Goal: Information Seeking & Learning: Learn about a topic

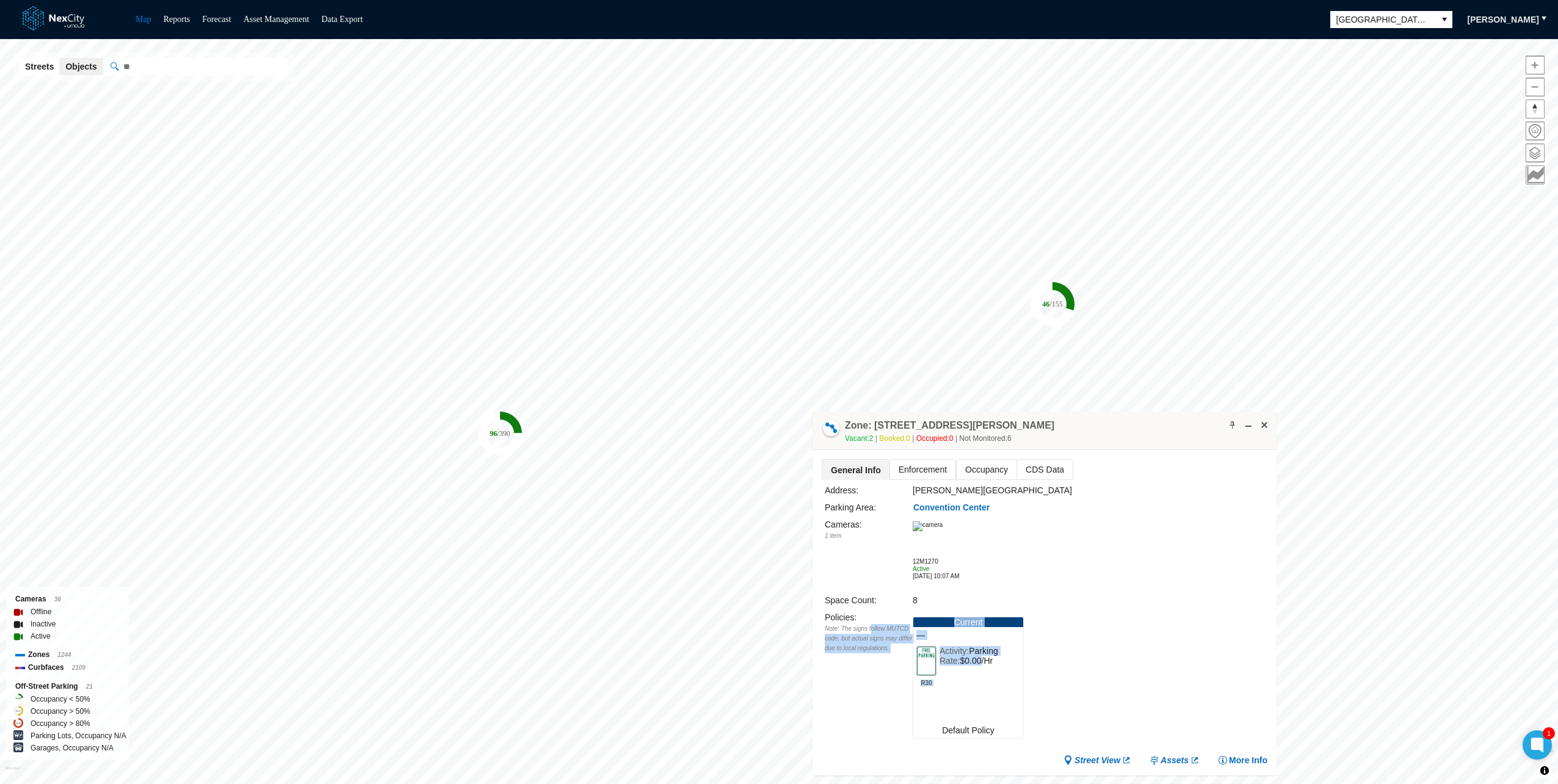
drag, startPoint x: 980, startPoint y: 683, endPoint x: 868, endPoint y: 625, distance: 126.1
click at [868, 625] on div "Policies : Note: The signs follow MUTCD code, but actual signs may differ due t…" at bounding box center [1046, 677] width 443 height 134
click at [868, 625] on div "Note: The signs follow MUTCD code, but actual signs may differ due to local reg…" at bounding box center [868, 638] width 88 height 29
drag, startPoint x: 862, startPoint y: 619, endPoint x: 939, endPoint y: 687, distance: 102.7
click at [936, 686] on div "Policies : Note: The signs follow MUTCD code, but actual signs may differ due t…" at bounding box center [1046, 677] width 443 height 134
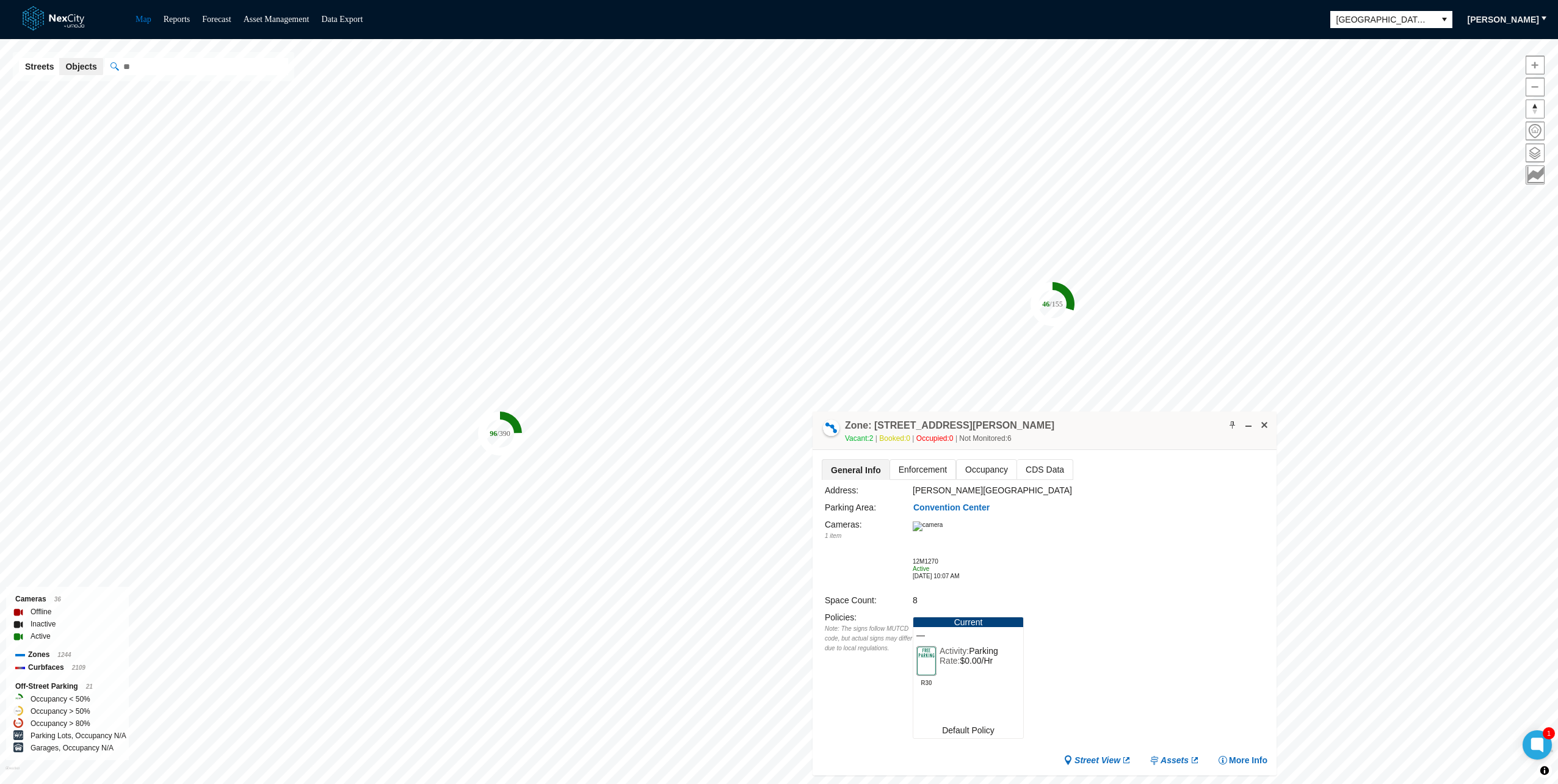
click at [942, 686] on div "Activity: Parking Rate: $0.00/Hr" at bounding box center [968, 666] width 59 height 40
click at [1081, 534] on div "Cameras : 1 item 12M1270 Active [DATE] 10:07 AM" at bounding box center [1046, 553] width 443 height 72
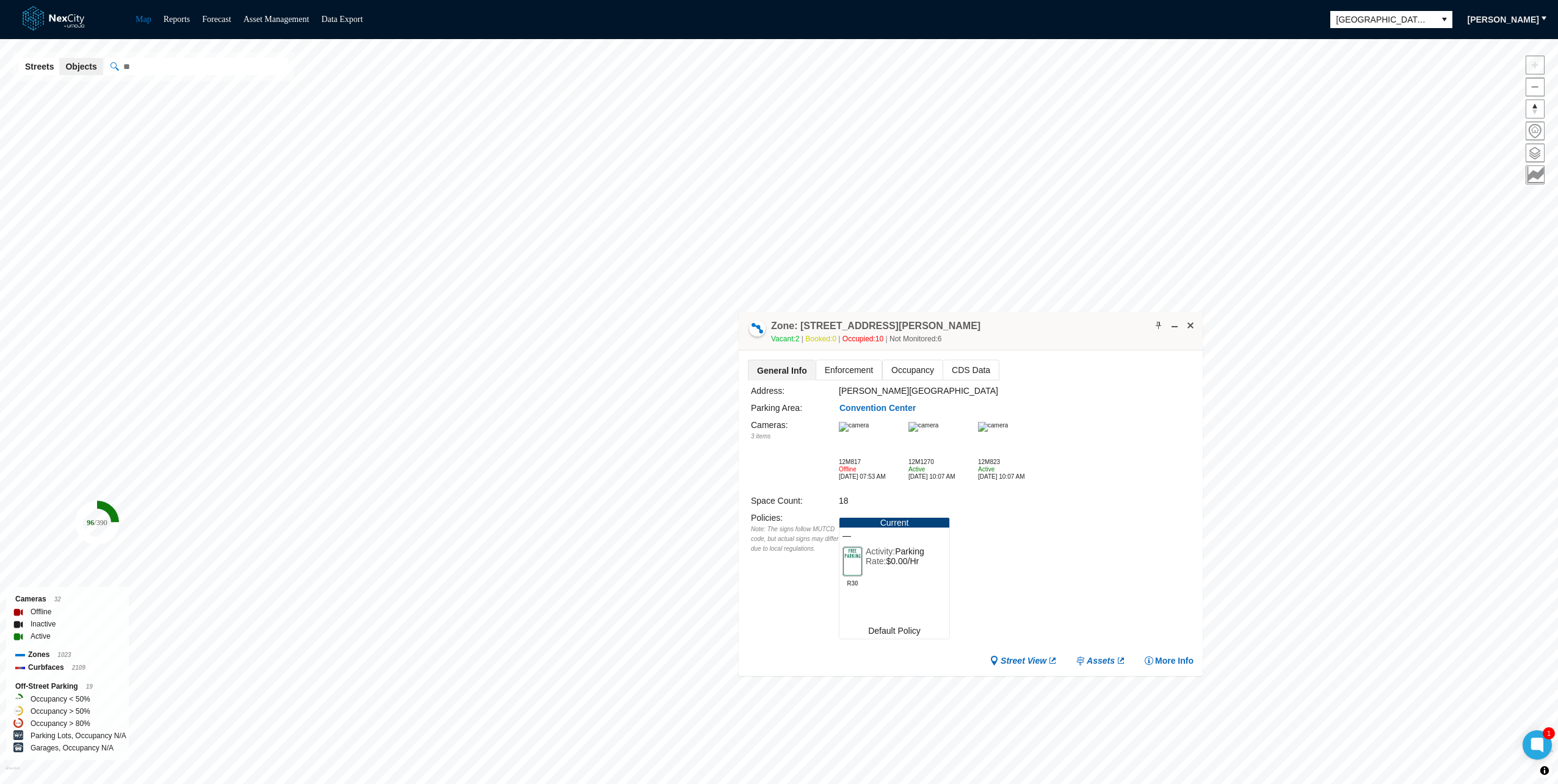
click at [840, 365] on span "Enforcement" at bounding box center [849, 370] width 66 height 19
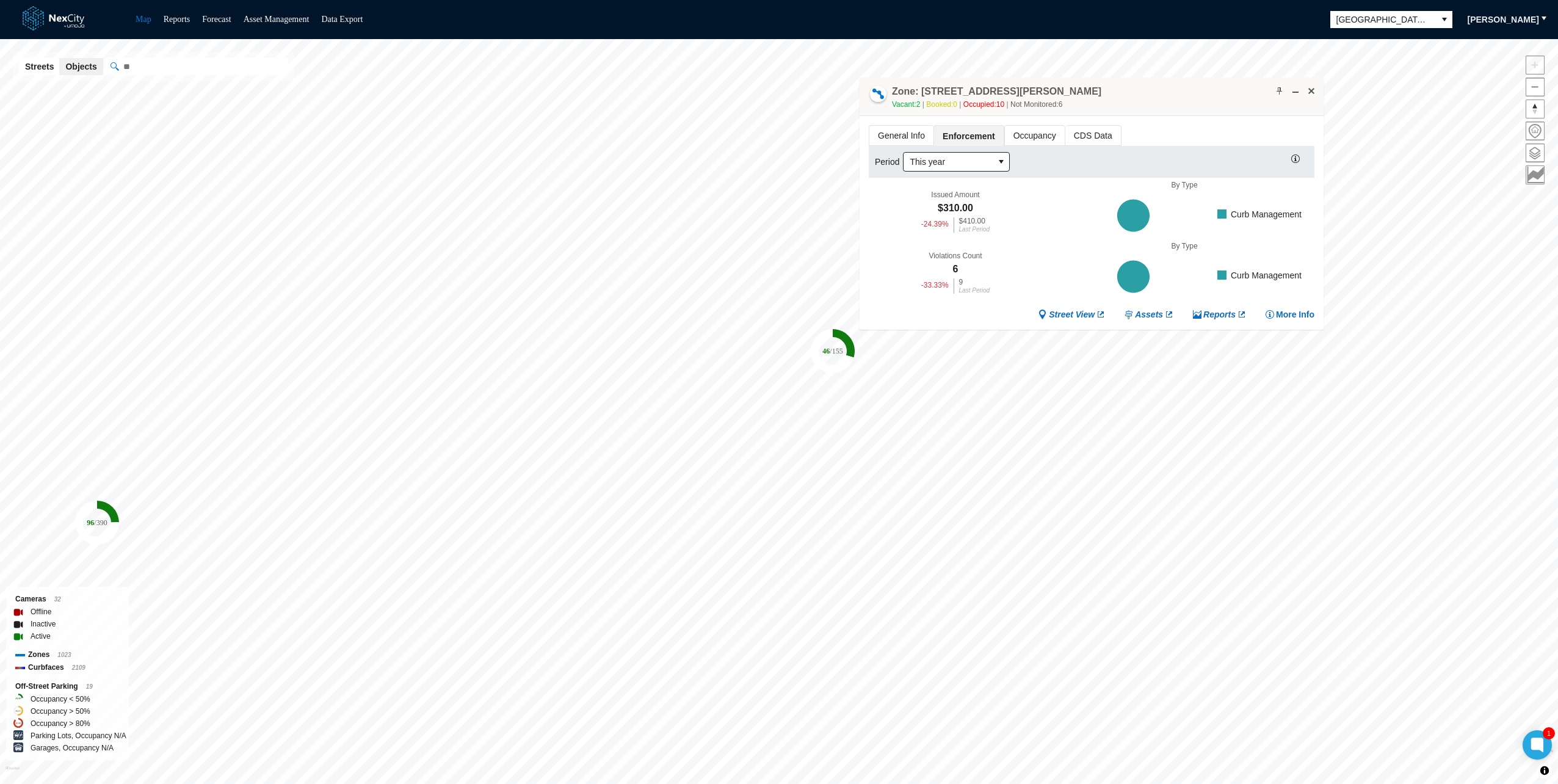
drag, startPoint x: 885, startPoint y: 321, endPoint x: 1020, endPoint y: 73, distance: 282.4
click at [1020, 85] on div "Zone: [STREET_ADDRESS][PERSON_NAME] PZ Vacant: 2 Booked: 0 Occupied: 10 Not Mon…" at bounding box center [996, 98] width 209 height 25
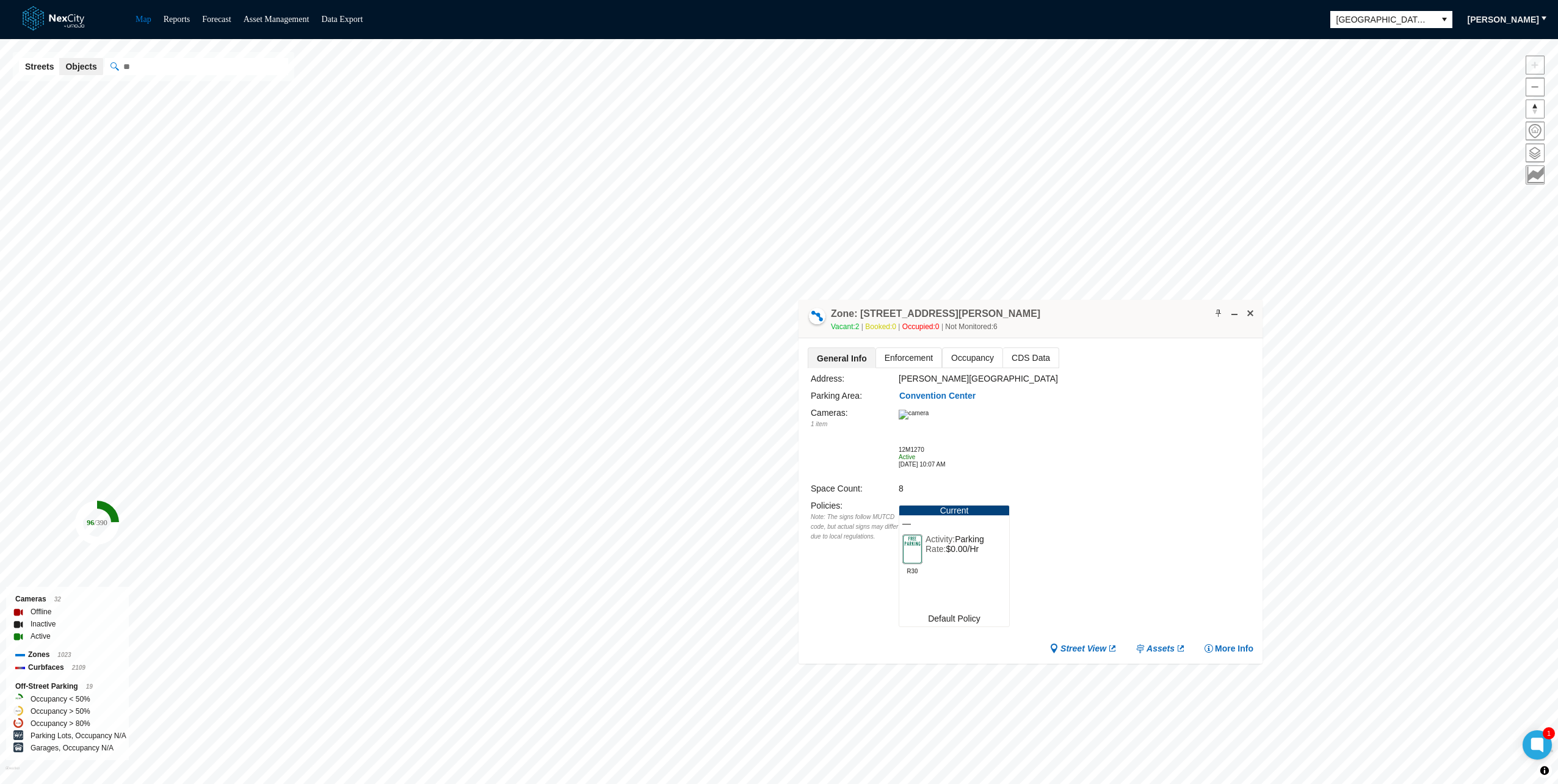
click at [980, 356] on span "Occupancy" at bounding box center [972, 358] width 60 height 19
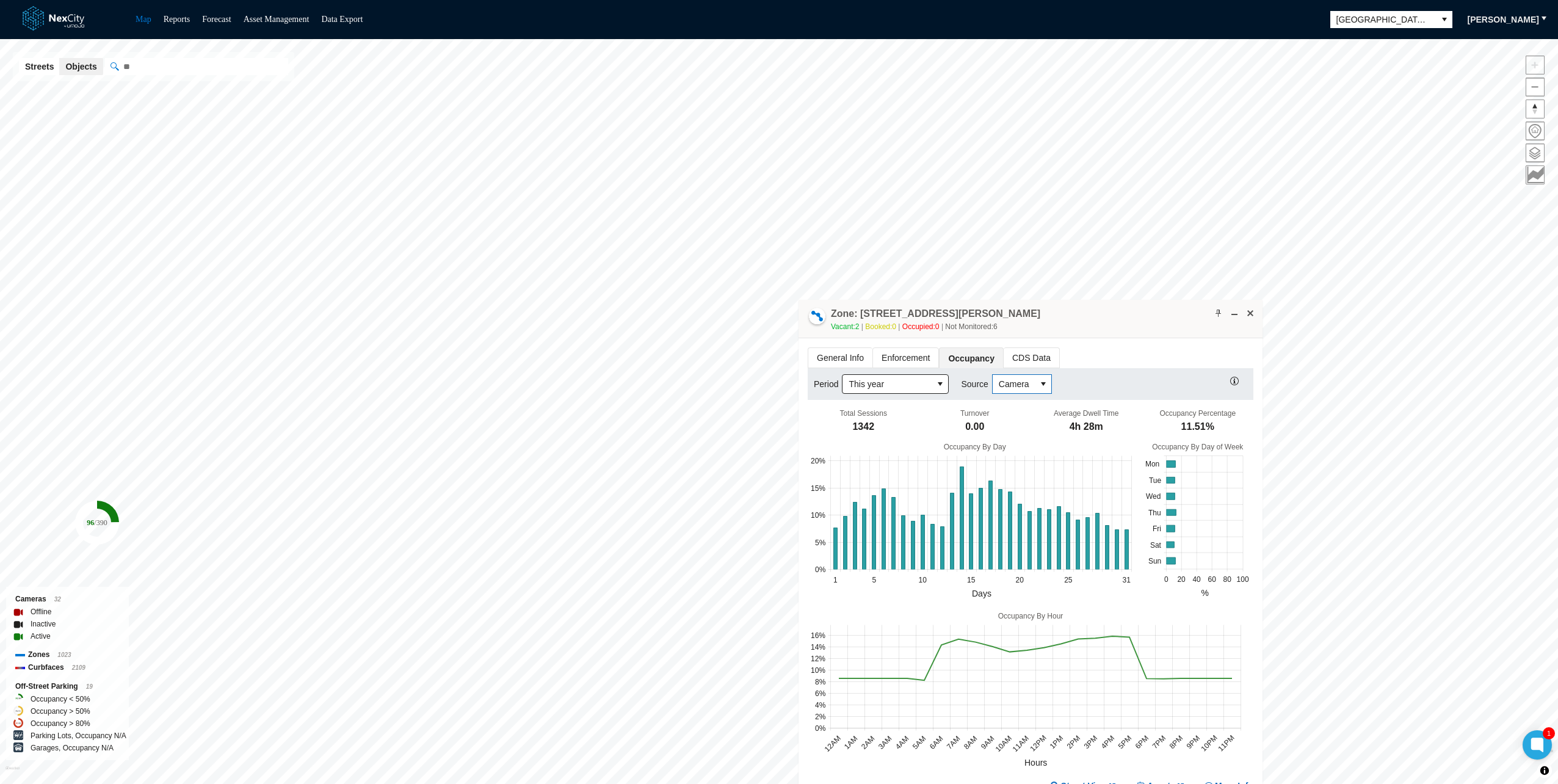
drag, startPoint x: 1027, startPoint y: 389, endPoint x: 1021, endPoint y: 379, distance: 11.7
click at [1026, 382] on span "Camera" at bounding box center [1014, 384] width 42 height 19
click at [1126, 329] on div "Zone: [STREET_ADDRESS][PERSON_NAME] Vacant: 2 Booked: 0 Occupied: 0 Not Monitor…" at bounding box center [1030, 319] width 464 height 39
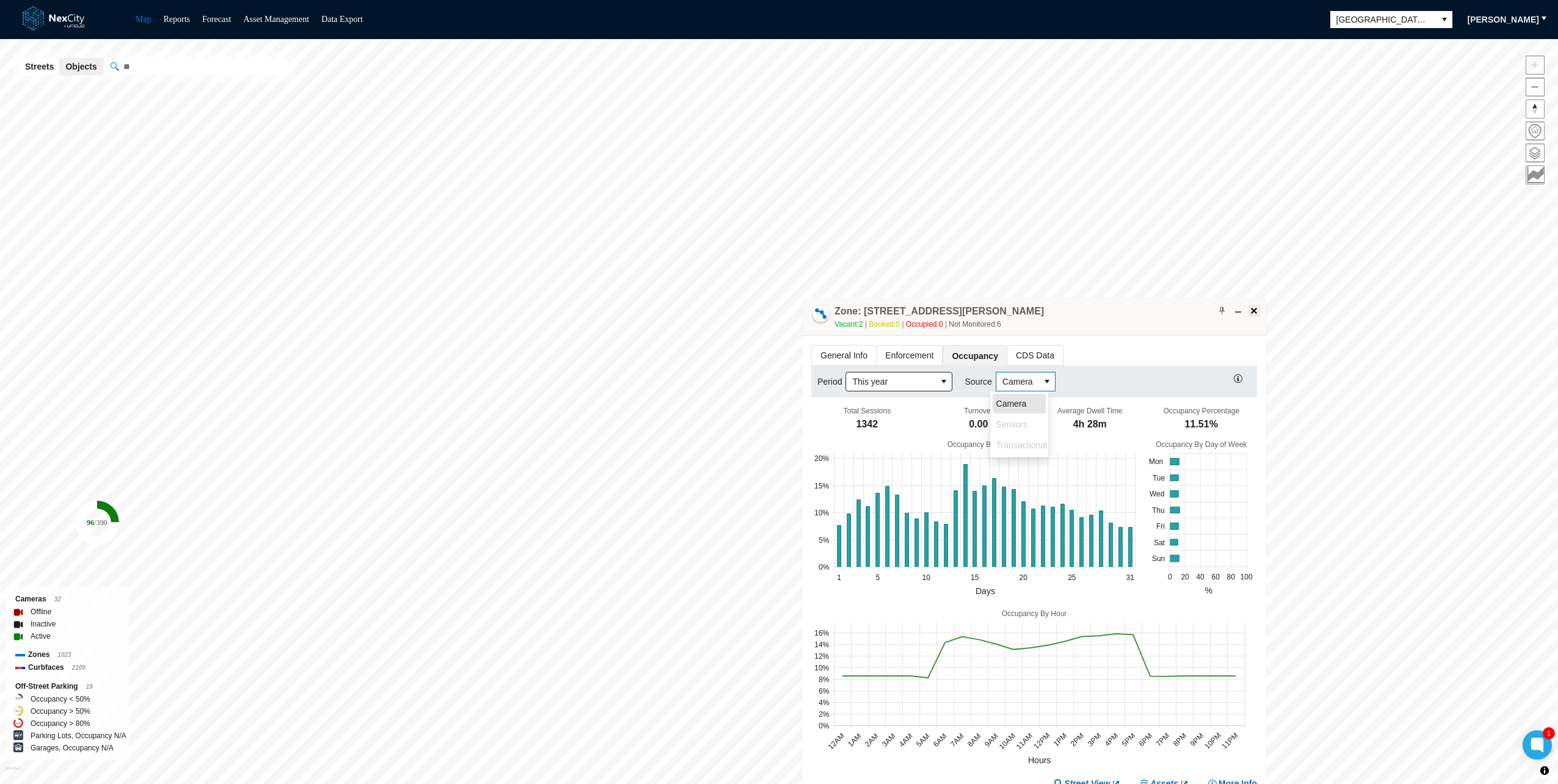
click at [1259, 314] on button at bounding box center [1254, 311] width 12 height 12
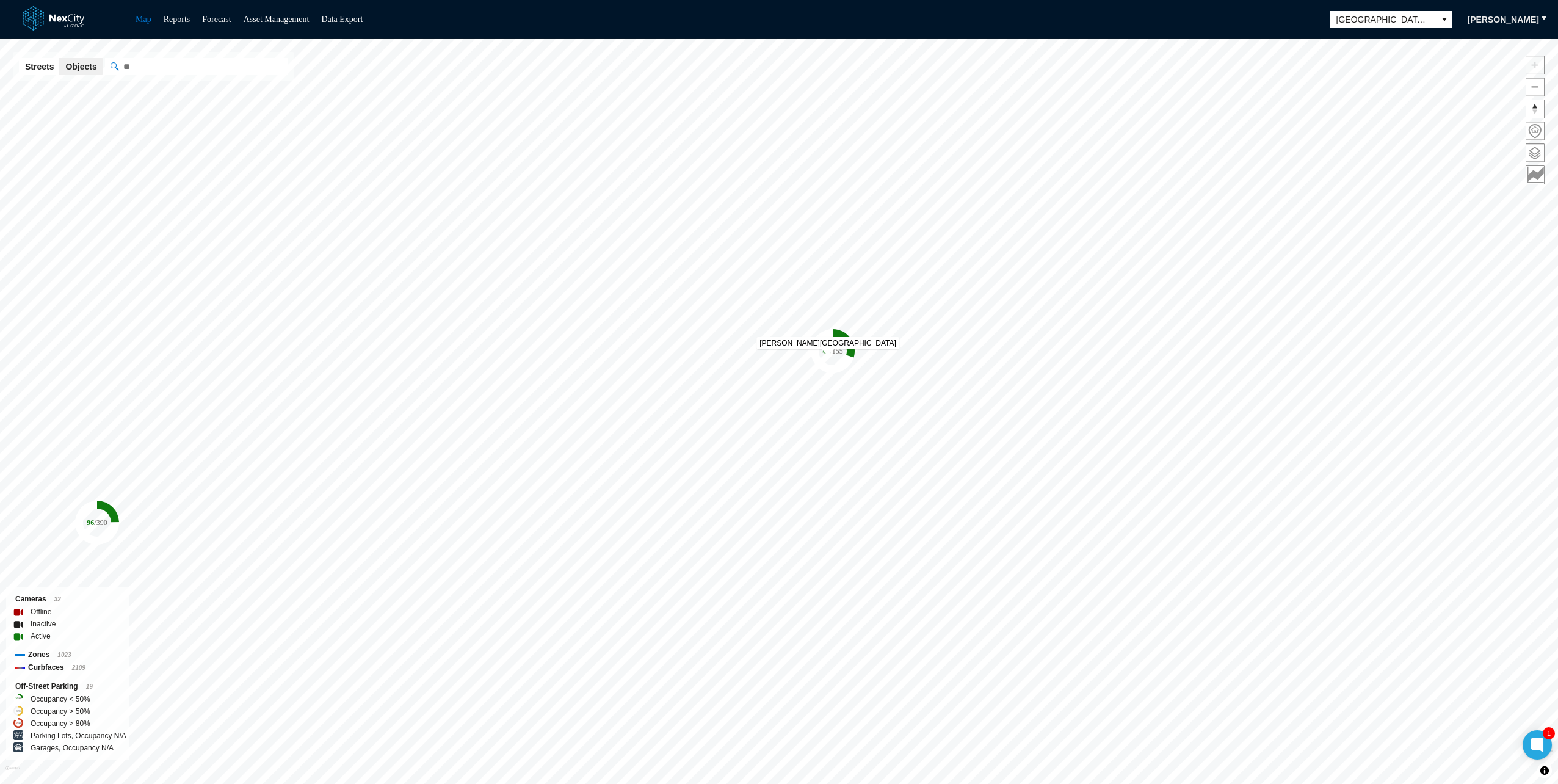
click at [829, 354] on tspan "46" at bounding box center [826, 350] width 7 height 8
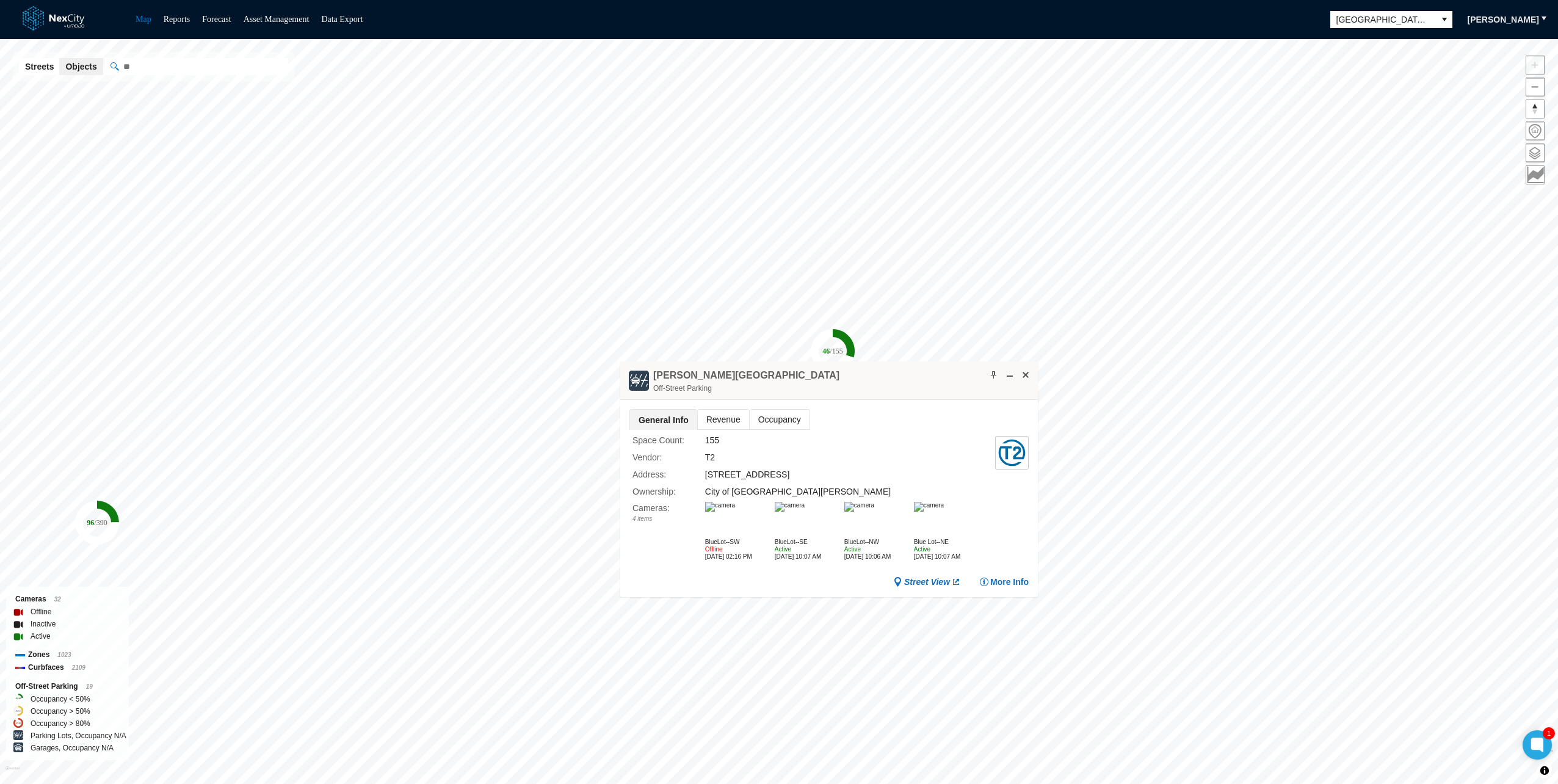
click at [735, 511] on img at bounding box center [720, 506] width 30 height 10
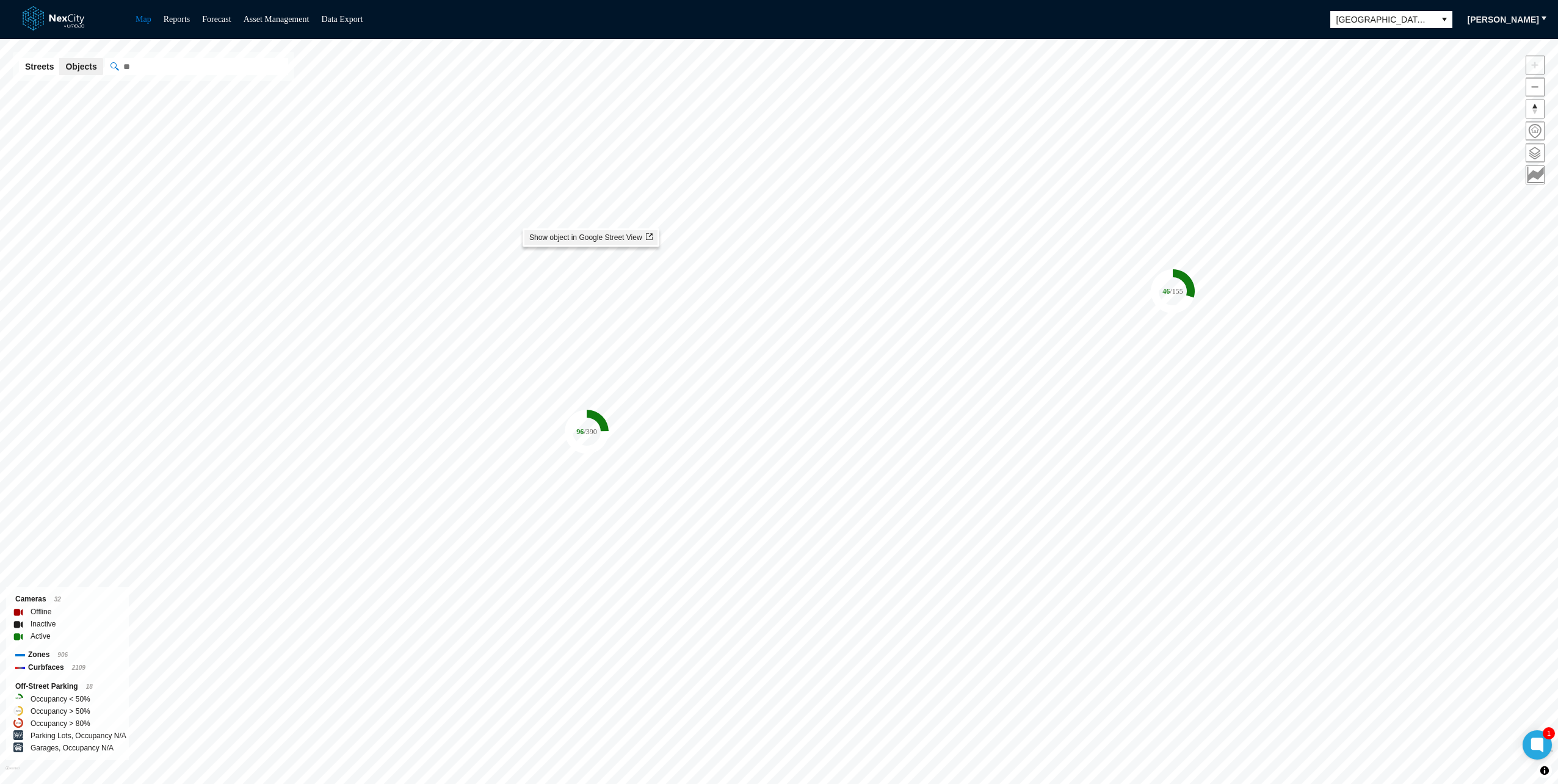
click at [555, 239] on span "Show object in Google Street View" at bounding box center [590, 237] width 123 height 8
click at [716, 417] on tspan "/ 390" at bounding box center [720, 420] width 13 height 8
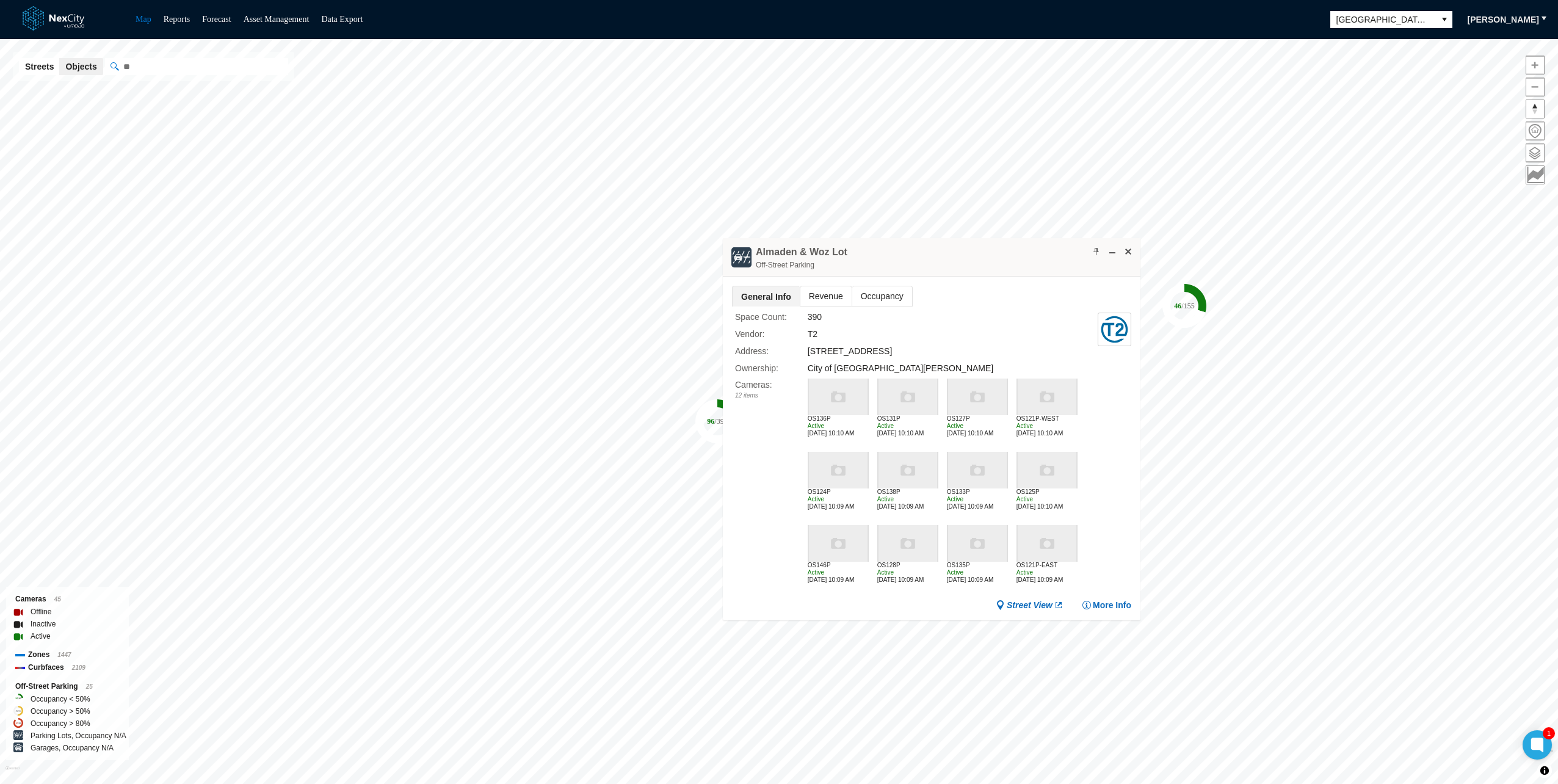
click at [827, 291] on span "Revenue" at bounding box center [826, 296] width 51 height 19
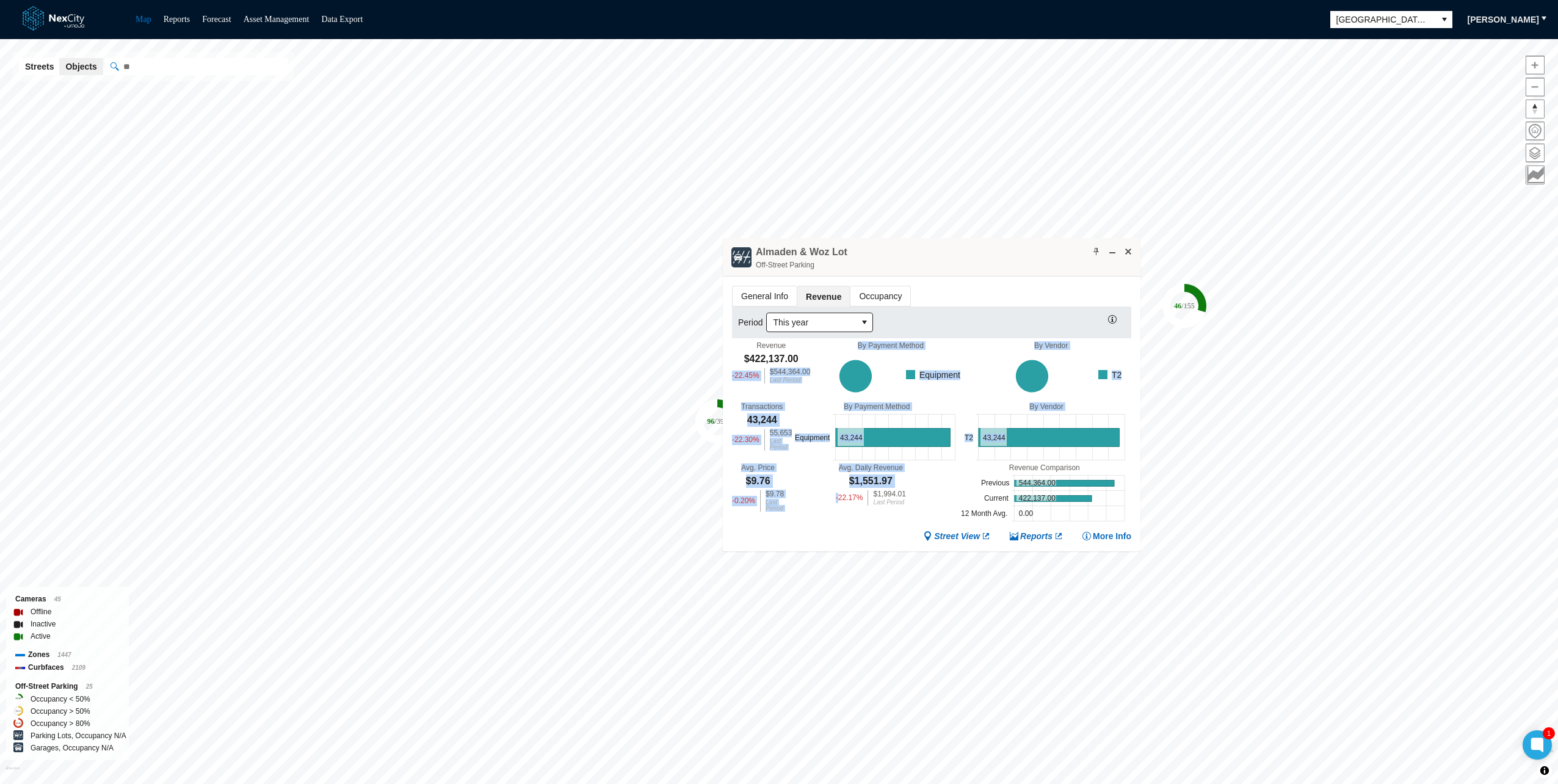
scroll to position [2, 0]
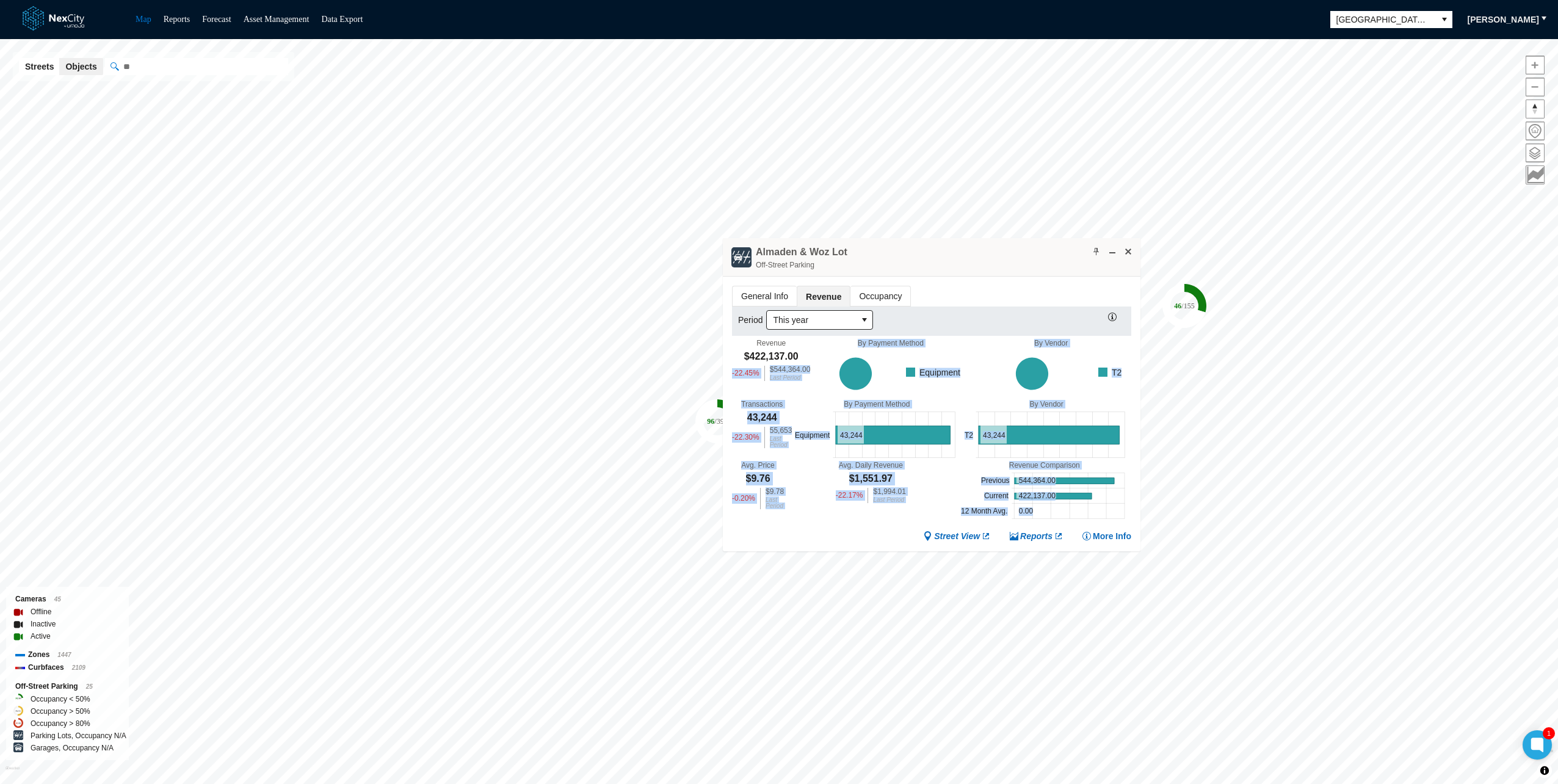
drag, startPoint x: 731, startPoint y: 355, endPoint x: 845, endPoint y: 525, distance: 204.7
click at [845, 525] on div "General Info Revenue Occupancy Period This year Revenue $422,137.00 -22.45 % $5…" at bounding box center [932, 414] width 417 height 275
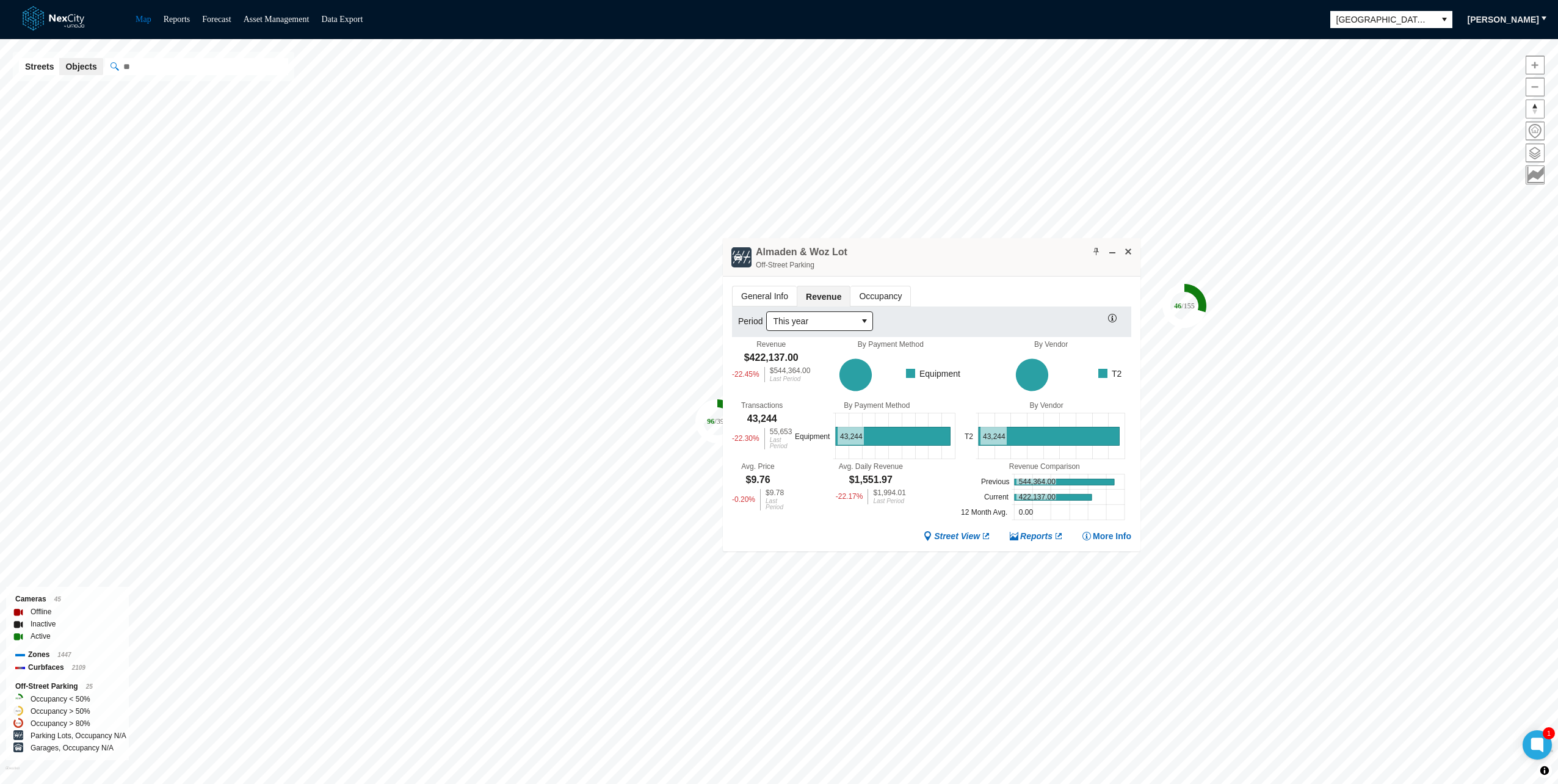
scroll to position [0, 0]
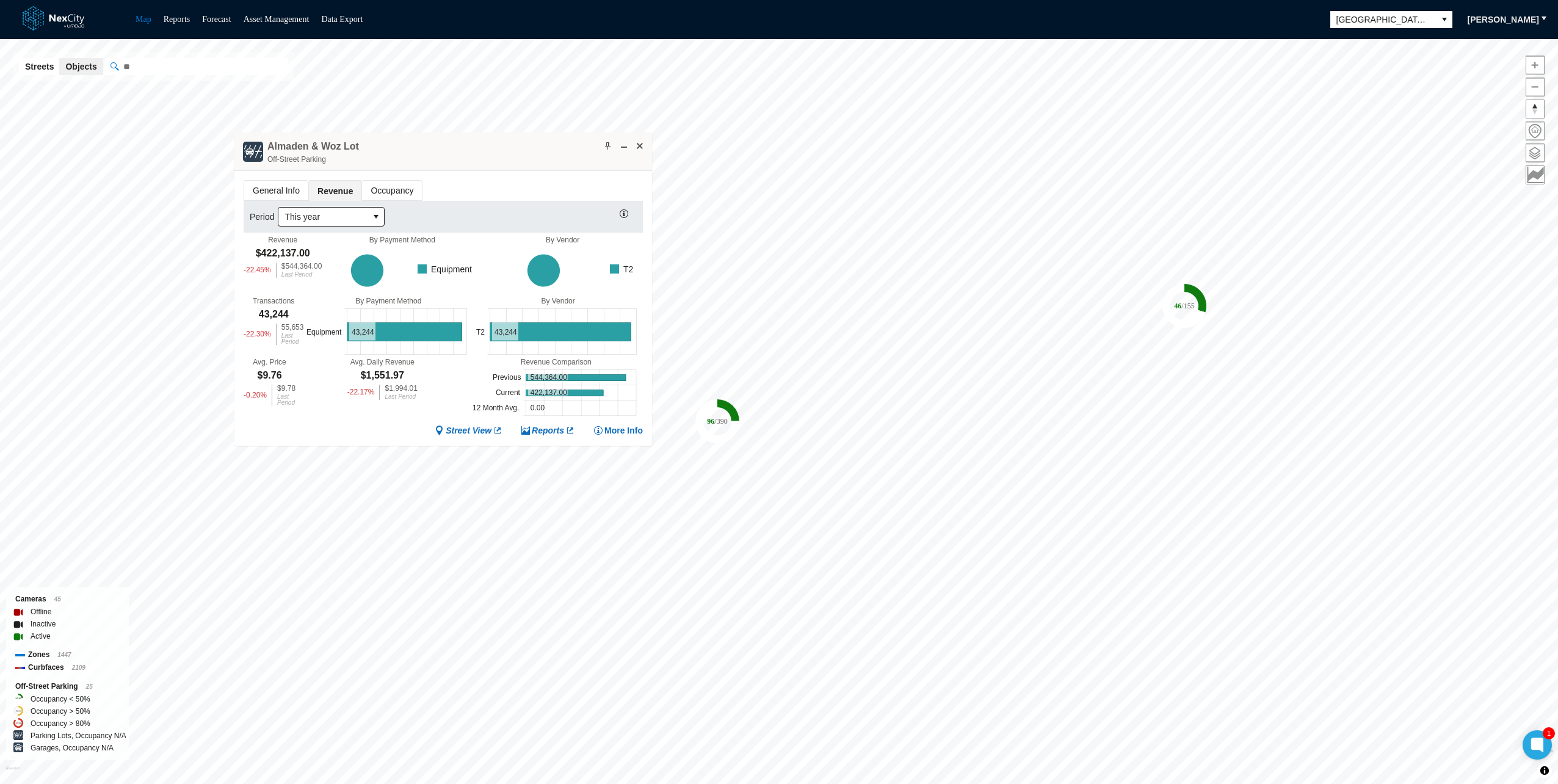
drag, startPoint x: 913, startPoint y: 250, endPoint x: 408, endPoint y: 161, distance: 512.8
click at [408, 161] on div "Almaden & Woz Lot Off-Street Parking" at bounding box center [443, 152] width 417 height 39
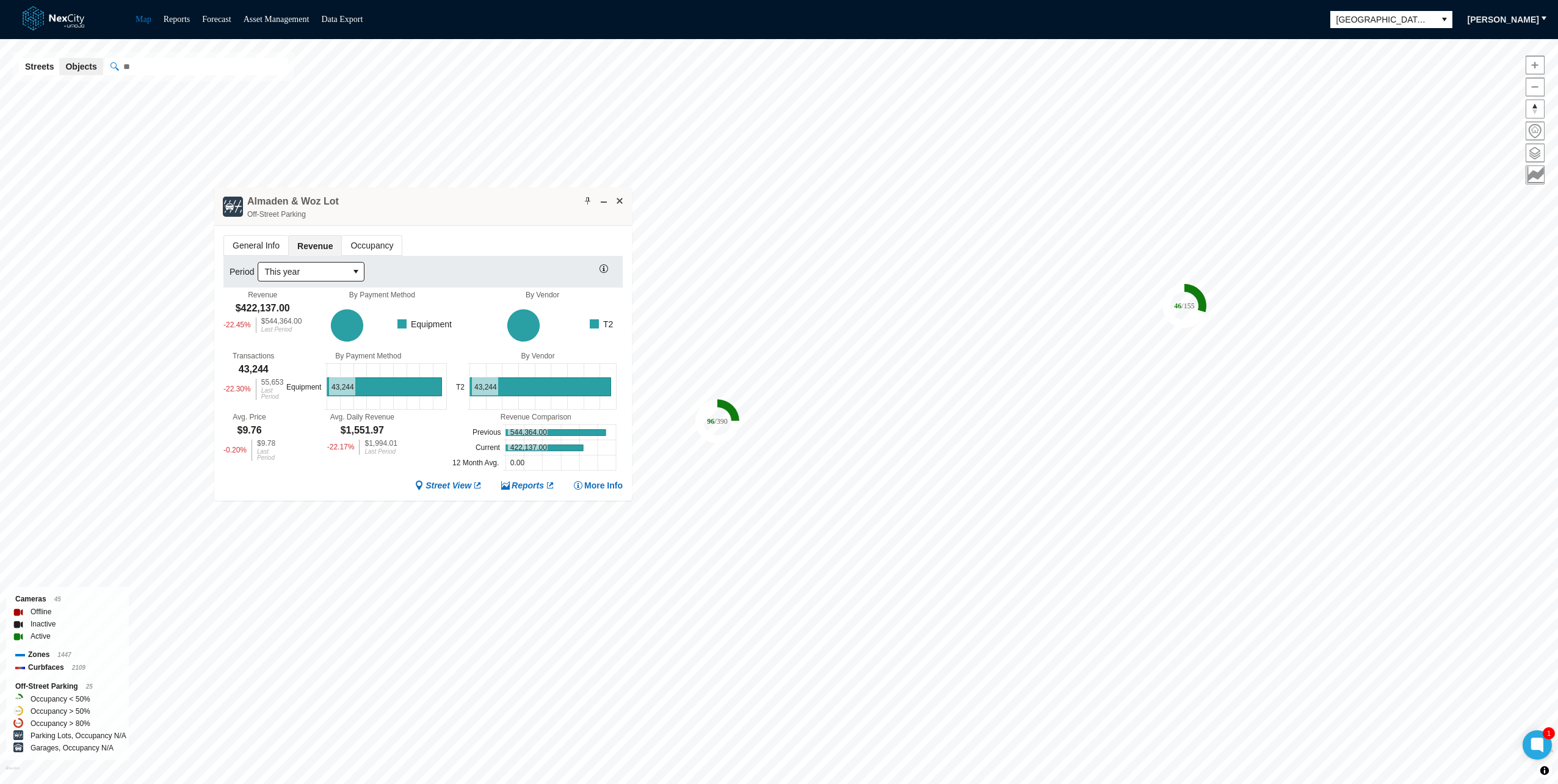
drag, startPoint x: 408, startPoint y: 161, endPoint x: 403, endPoint y: 203, distance: 42.3
click at [403, 203] on div "Almaden & Woz Lot Off-Street Parking" at bounding box center [423, 206] width 417 height 39
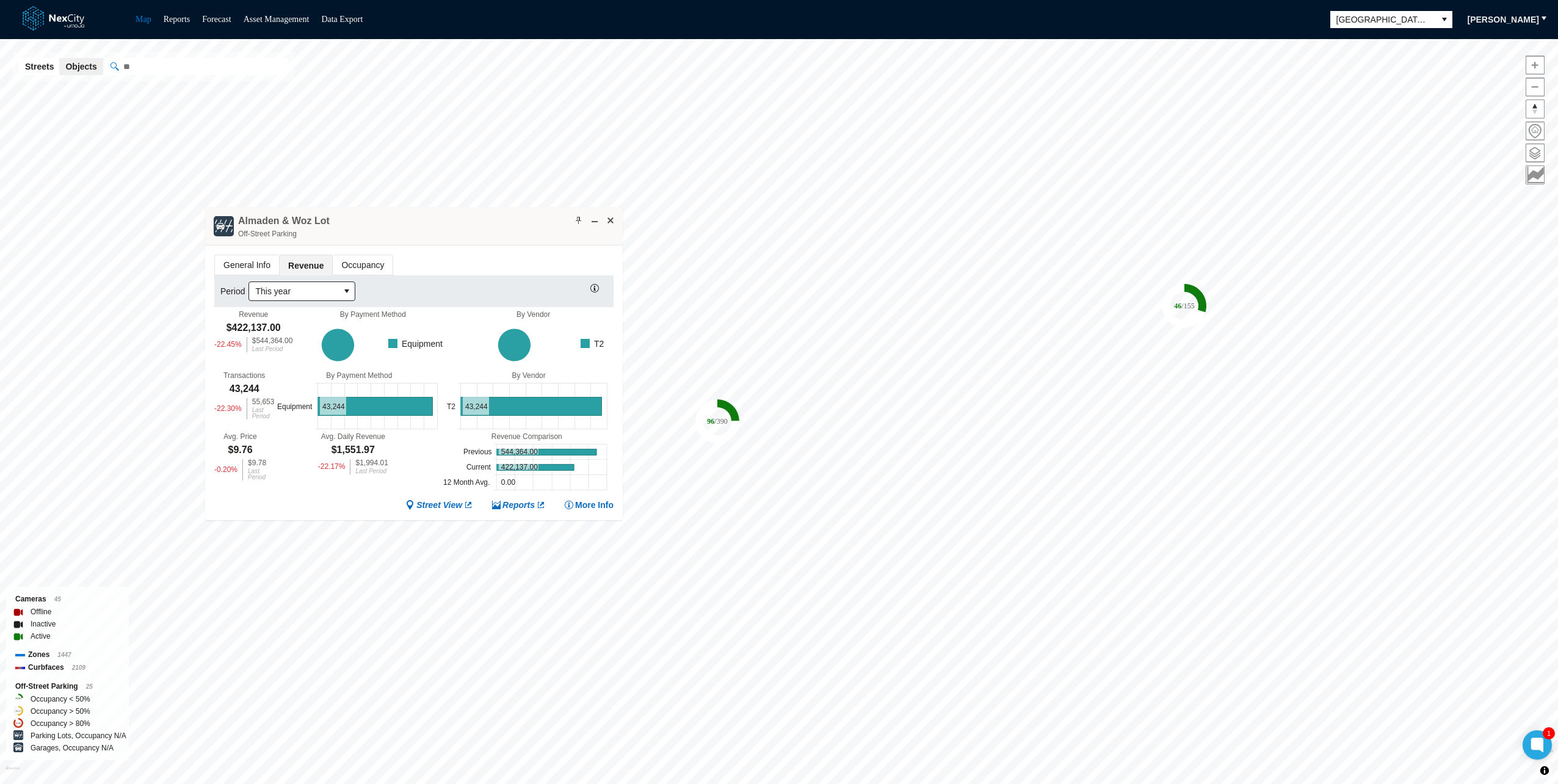
drag, startPoint x: 349, startPoint y: 207, endPoint x: 341, endPoint y: 224, distance: 18.8
click at [341, 224] on div "Almaden & Woz Lot Off-Street Parking" at bounding box center [414, 227] width 417 height 39
click at [347, 264] on span "Occupancy" at bounding box center [362, 265] width 60 height 19
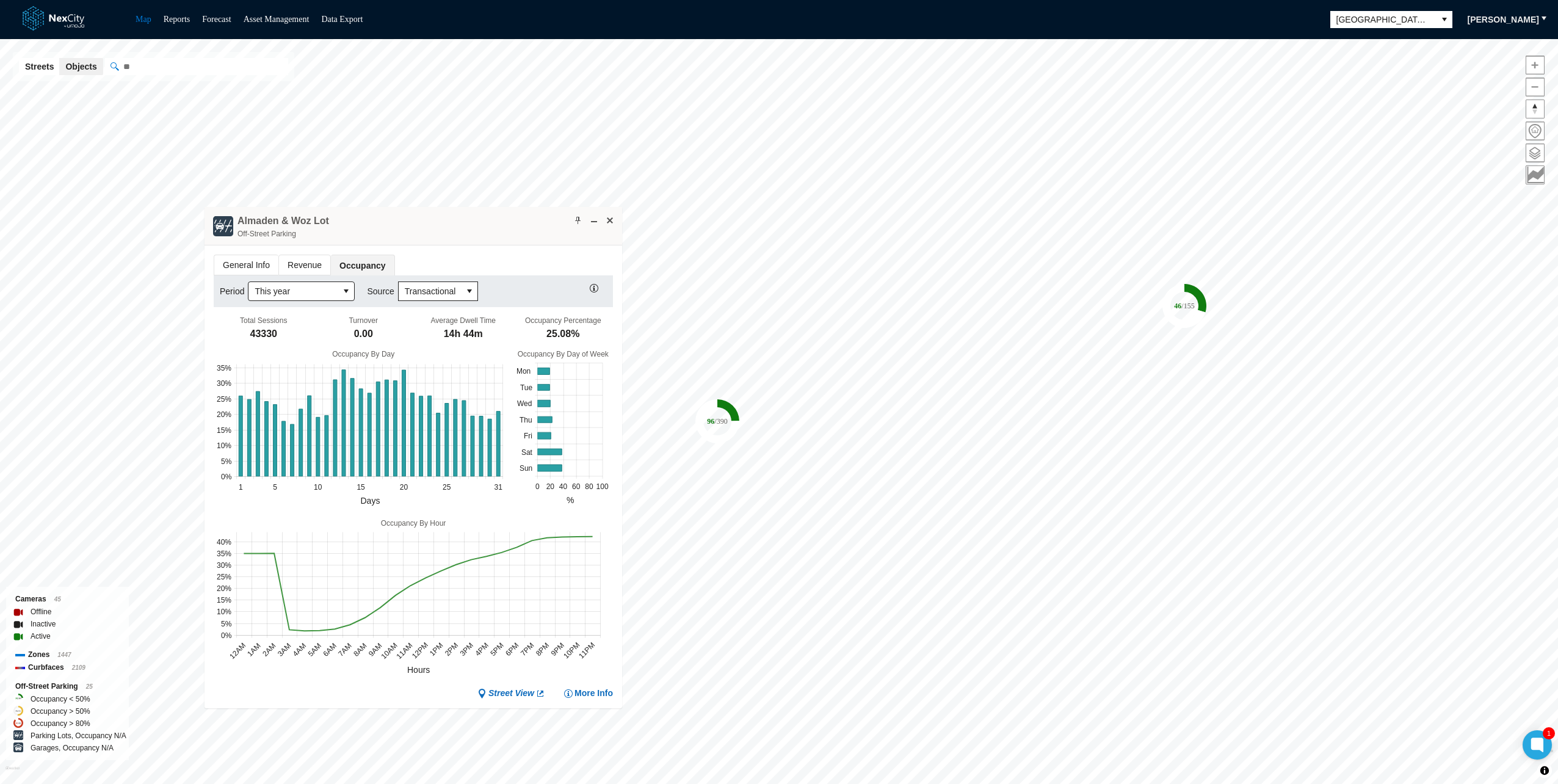
click at [303, 268] on span "Revenue" at bounding box center [304, 265] width 51 height 19
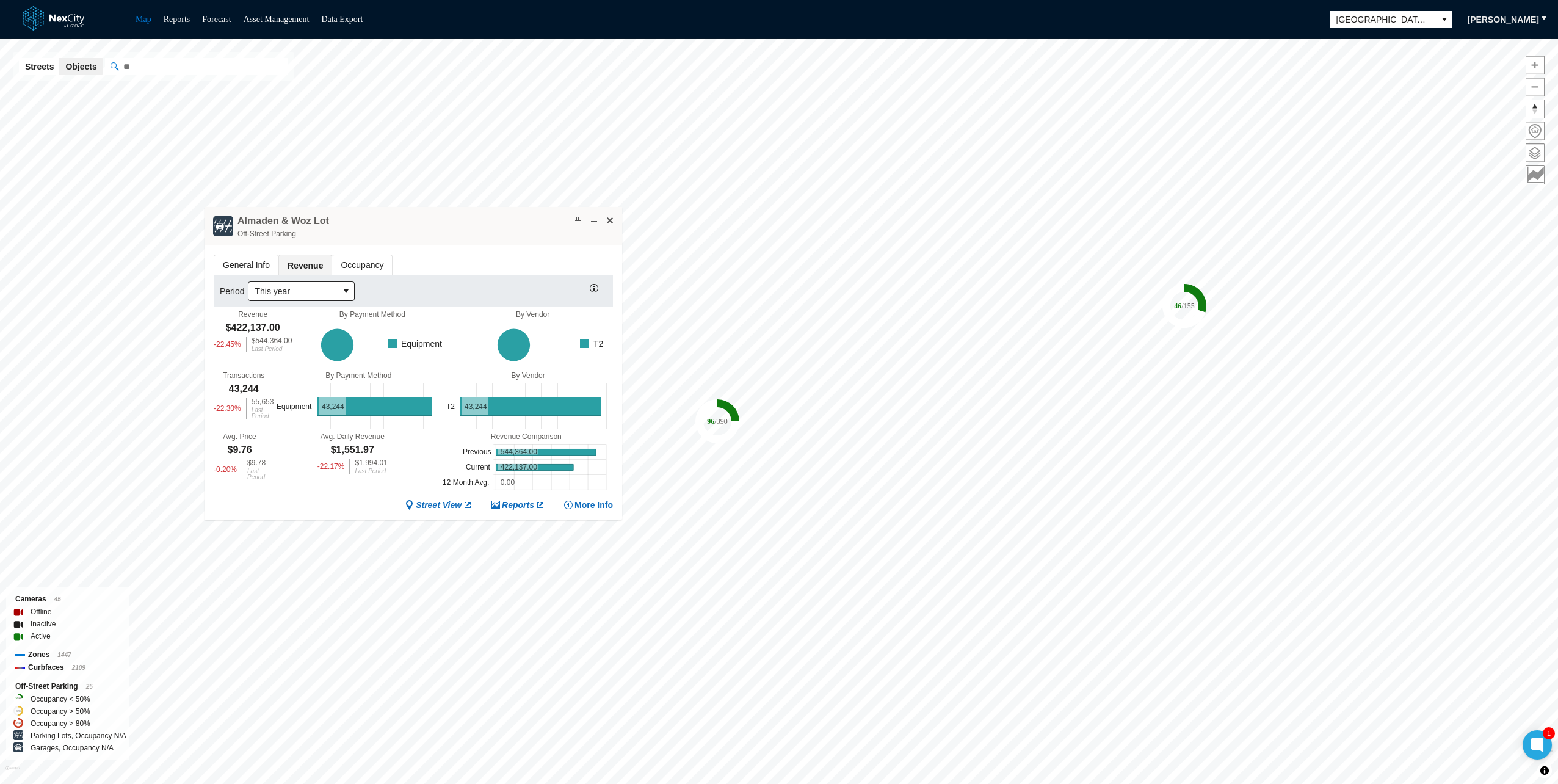
click at [447, 221] on div "Almaden & Woz Lot Off-Street Parking" at bounding box center [413, 227] width 417 height 39
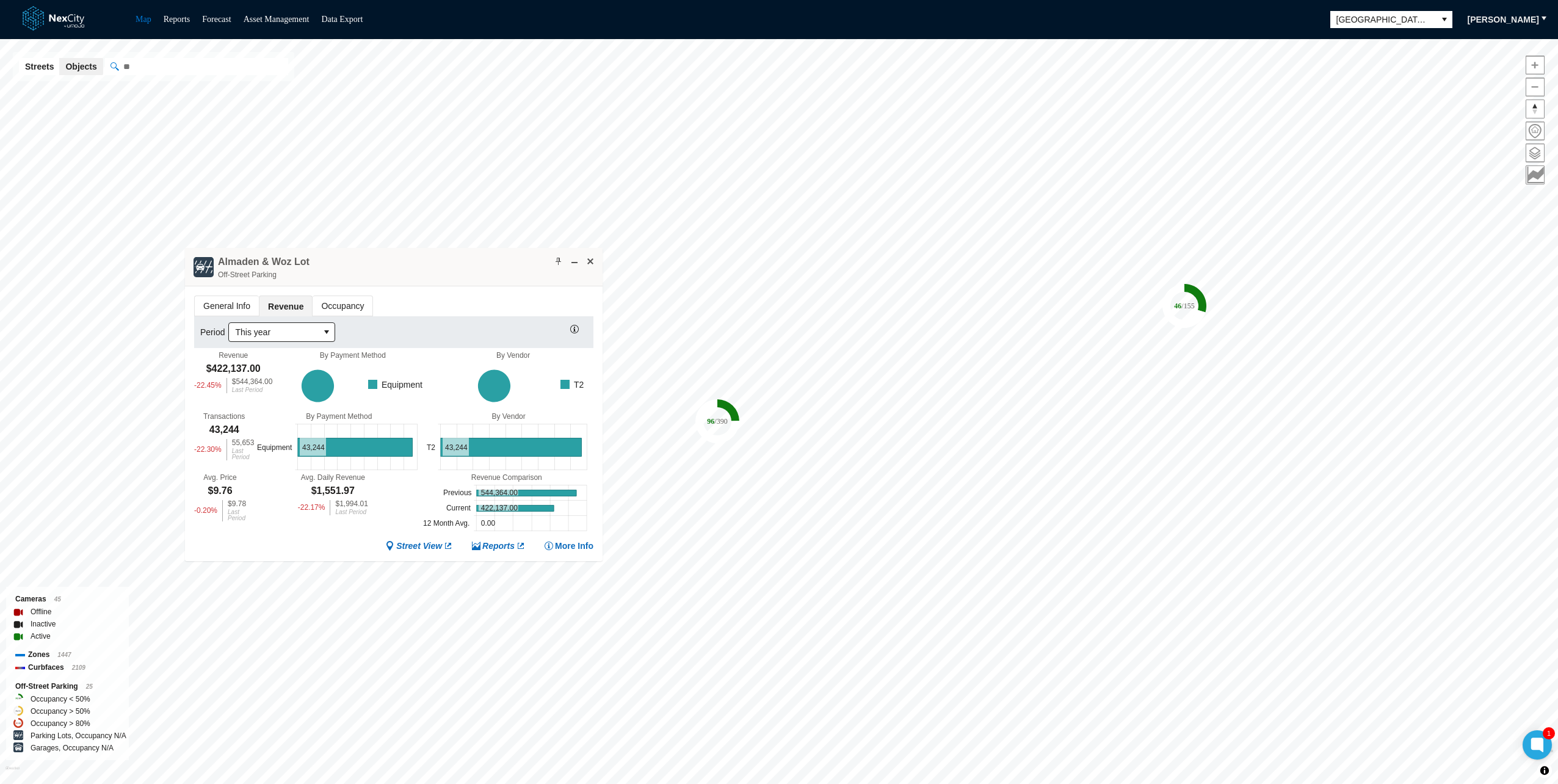
drag, startPoint x: 448, startPoint y: 221, endPoint x: 429, endPoint y: 272, distance: 54.4
click at [429, 272] on div "Almaden & Woz Lot Off-Street Parking" at bounding box center [394, 267] width 417 height 39
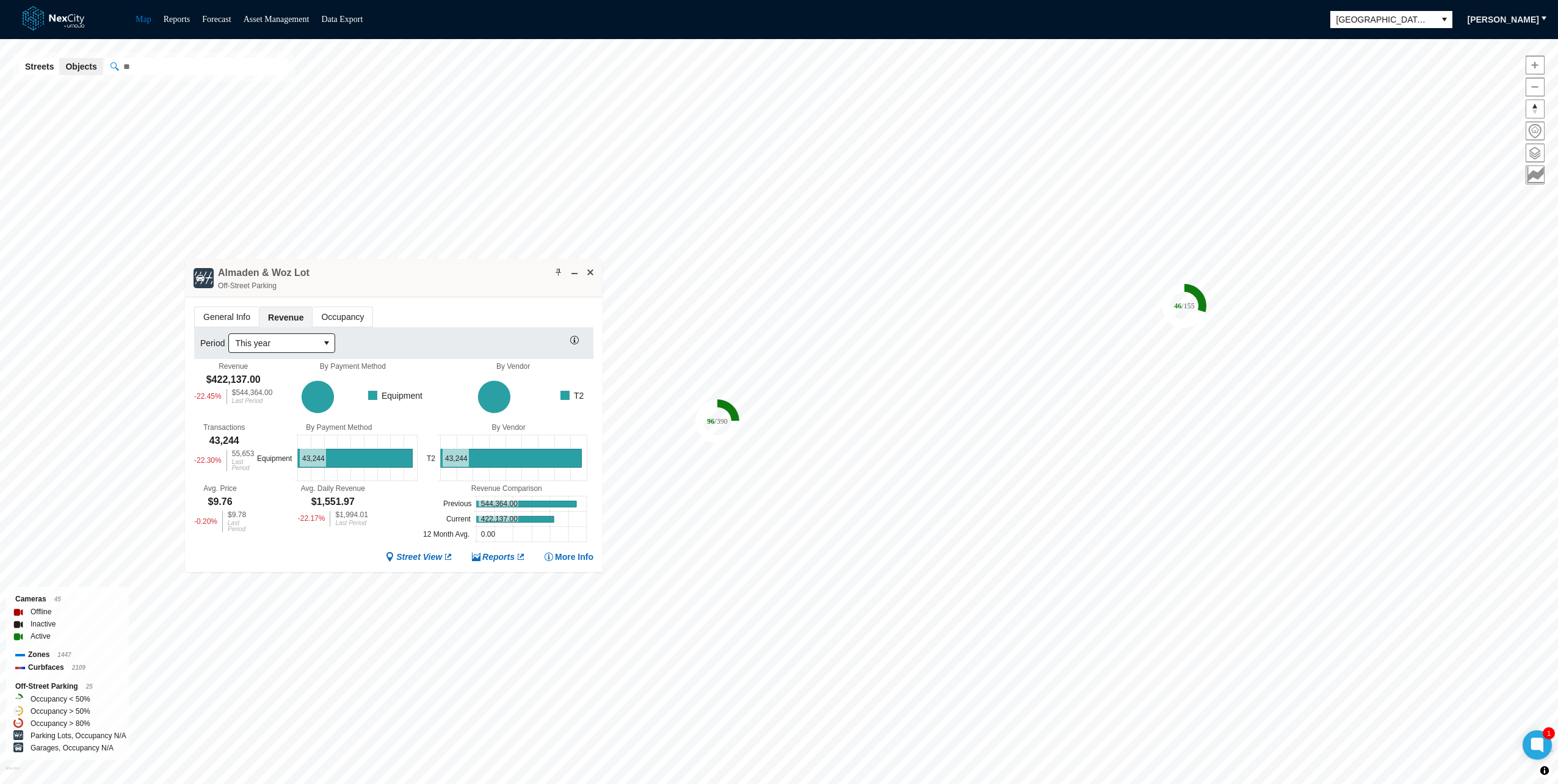
click at [408, 274] on div "Almaden & Woz Lot Off-Street Parking" at bounding box center [394, 278] width 417 height 39
click at [268, 317] on span "Revenue" at bounding box center [286, 317] width 52 height 20
click at [436, 283] on div "Almaden & Woz Lot Off-Street Parking" at bounding box center [394, 278] width 417 height 39
click at [332, 315] on span "Occupancy" at bounding box center [342, 317] width 60 height 19
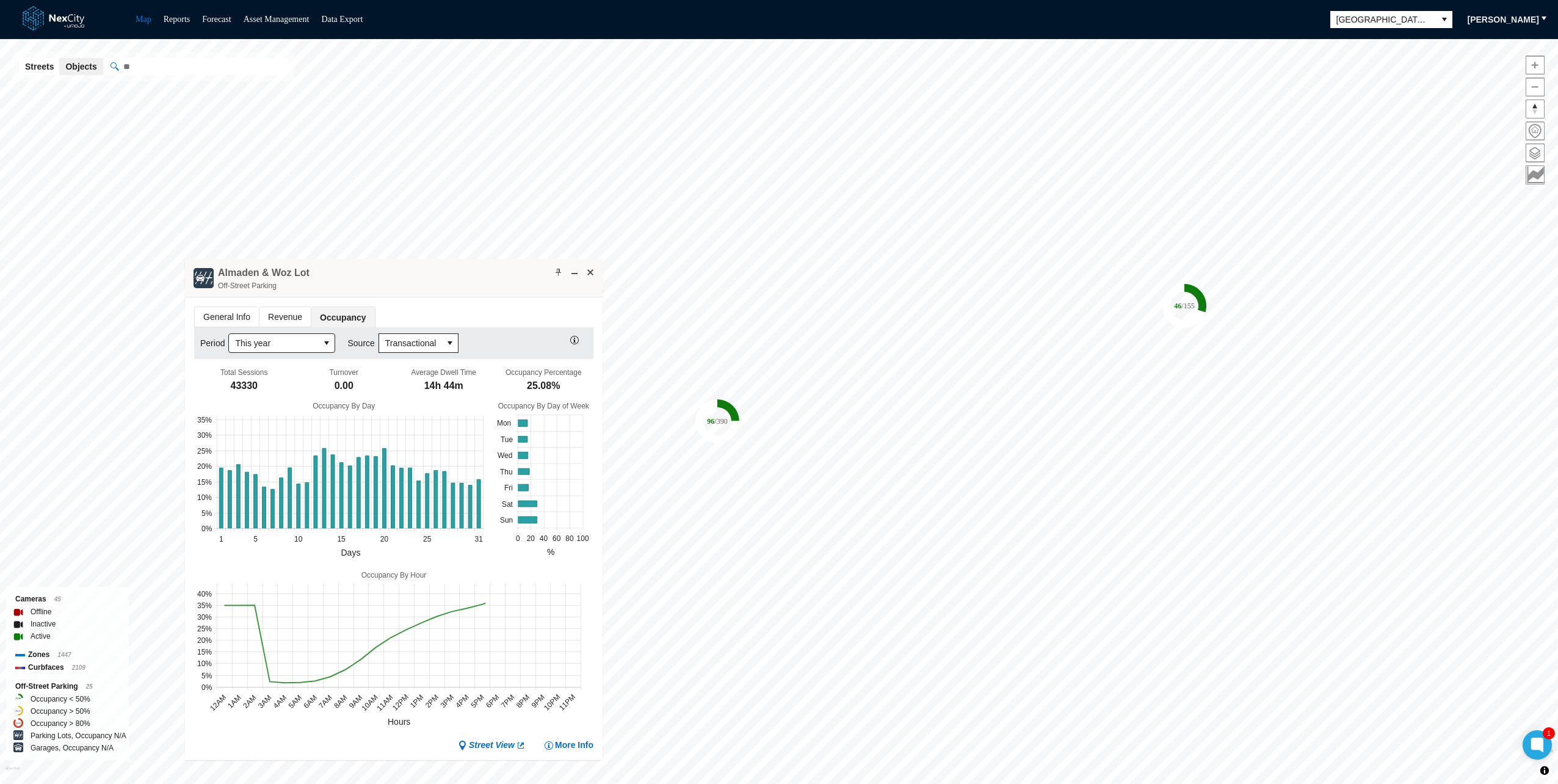
click at [275, 314] on span "Revenue" at bounding box center [285, 317] width 51 height 19
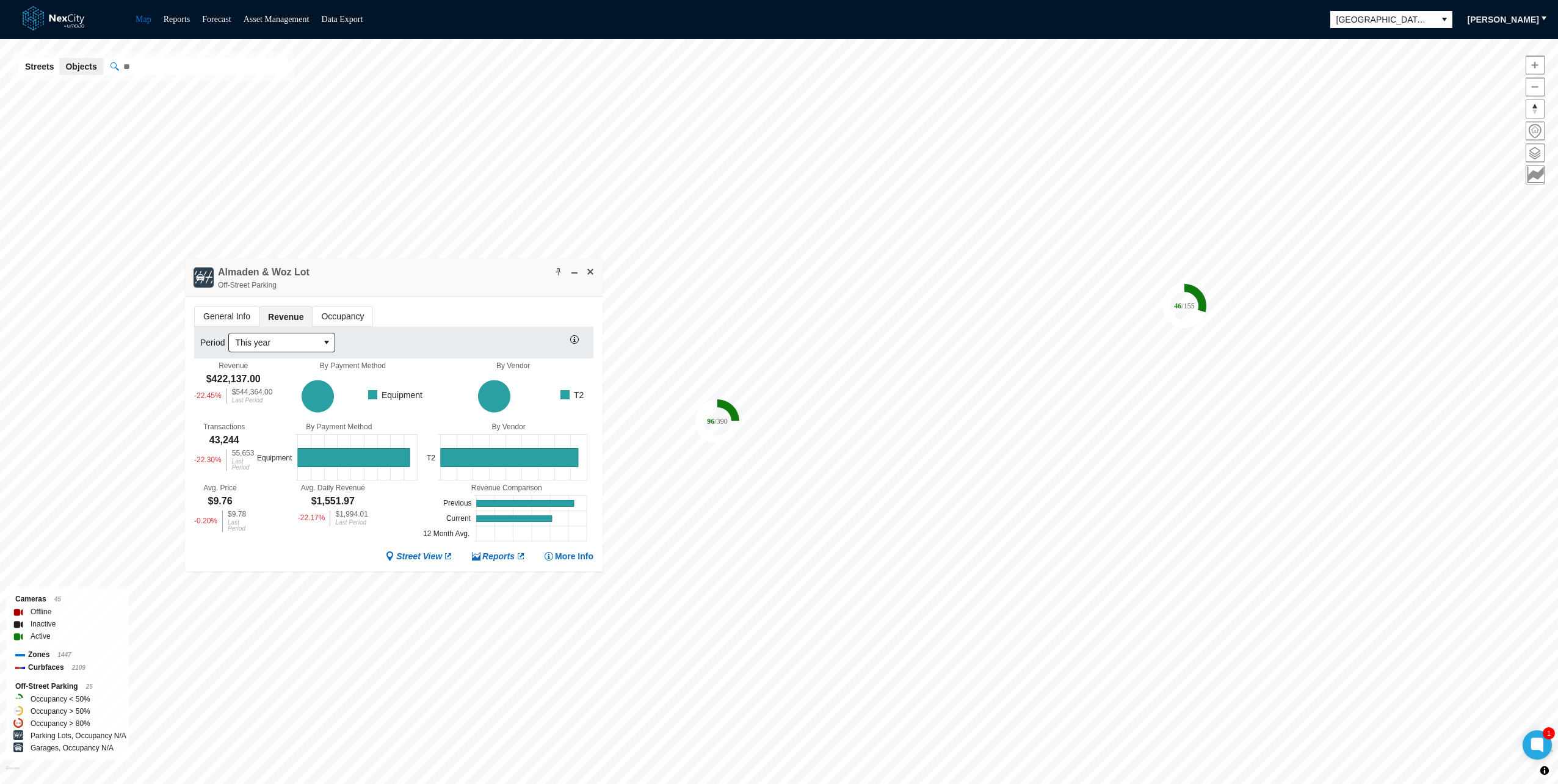
click at [425, 276] on div "Almaden & Woz Lot Off-Street Parking" at bounding box center [394, 277] width 417 height 39
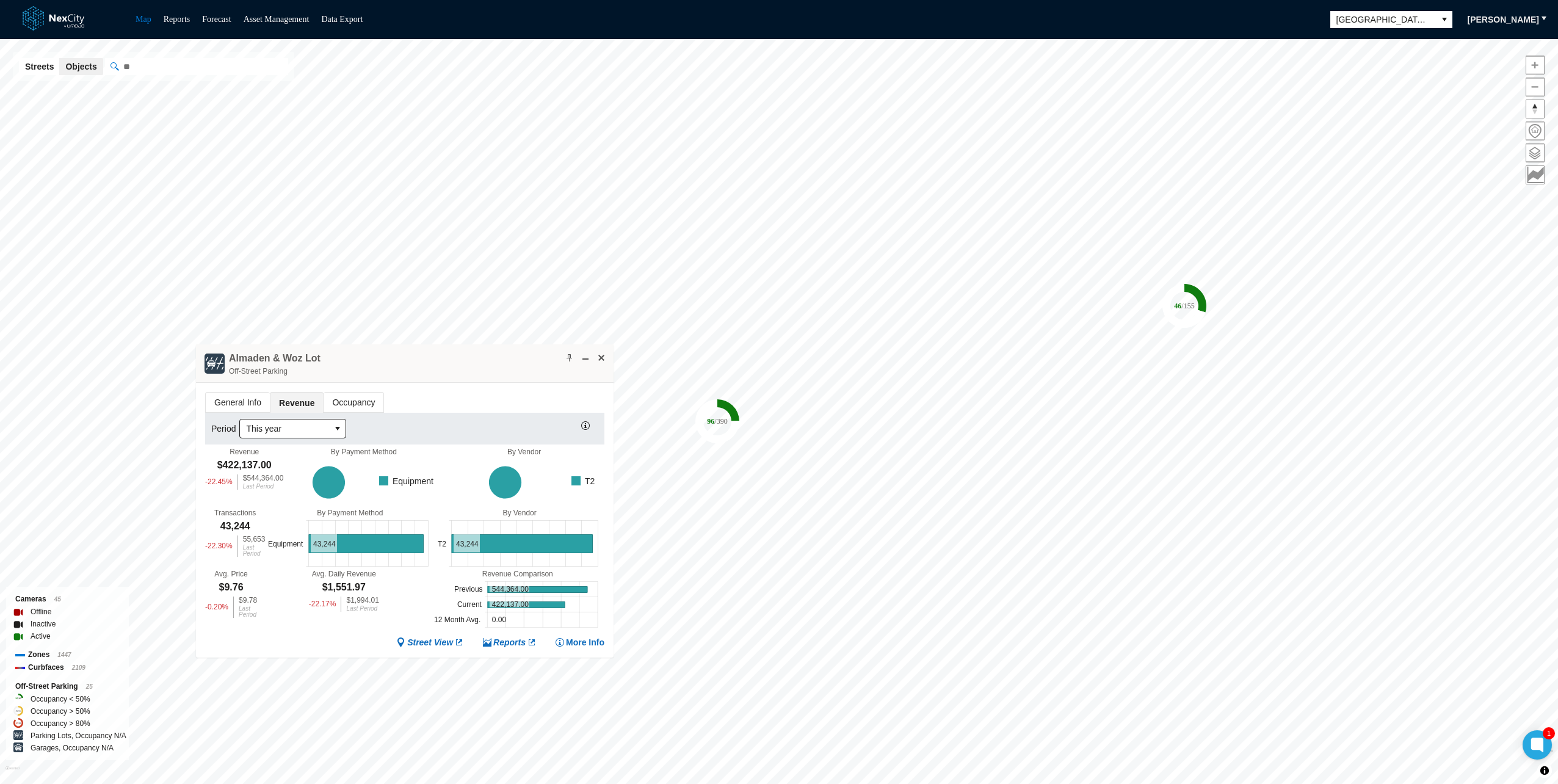
drag, startPoint x: 424, startPoint y: 276, endPoint x: 435, endPoint y: 361, distance: 85.7
click at [435, 361] on div "Almaden & Woz Lot Off-Street Parking" at bounding box center [405, 364] width 417 height 39
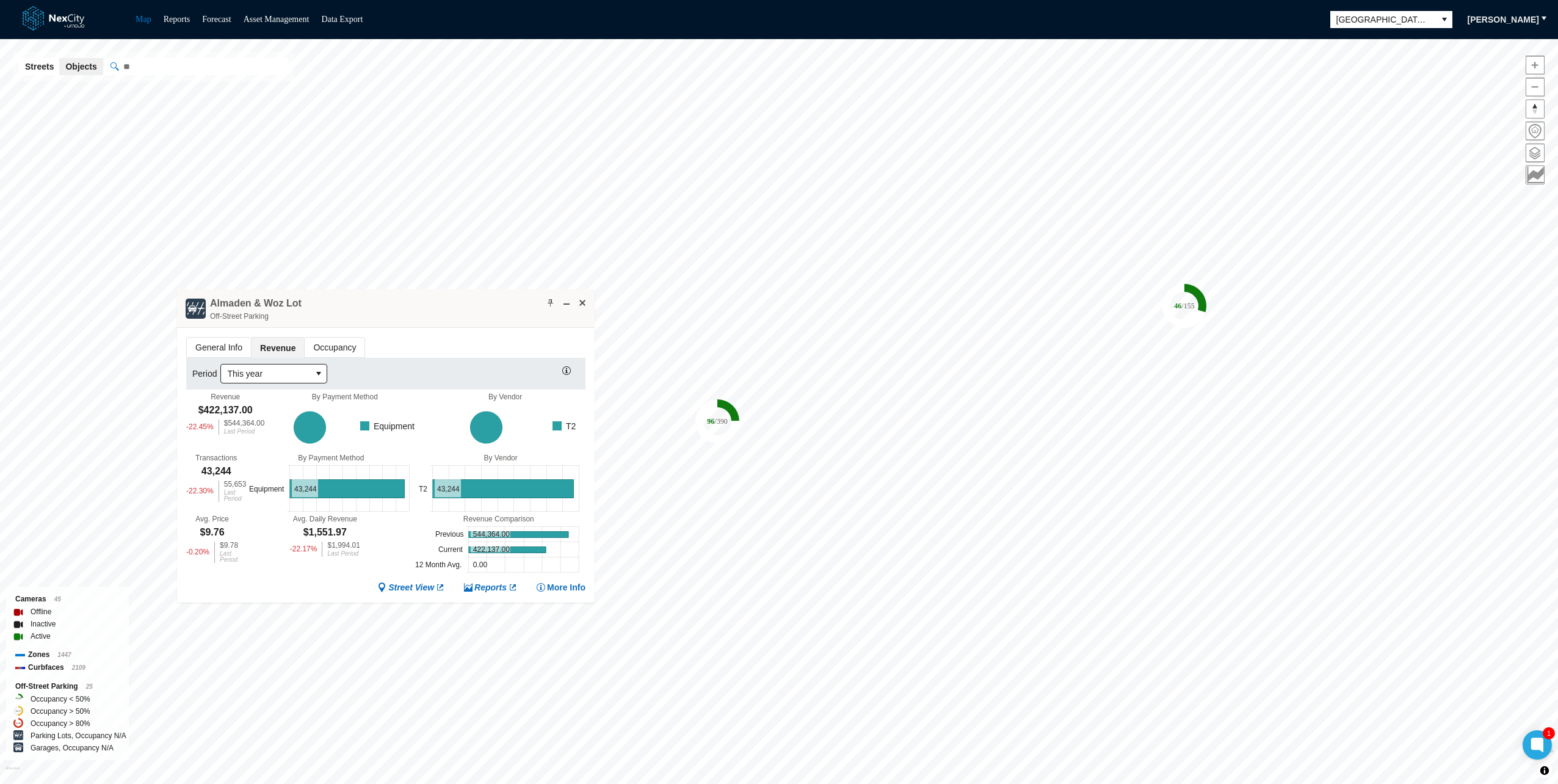
drag, startPoint x: 435, startPoint y: 361, endPoint x: 415, endPoint y: 300, distance: 64.2
click at [415, 302] on div "Almaden & Woz Lot Off-Street Parking" at bounding box center [385, 309] width 417 height 39
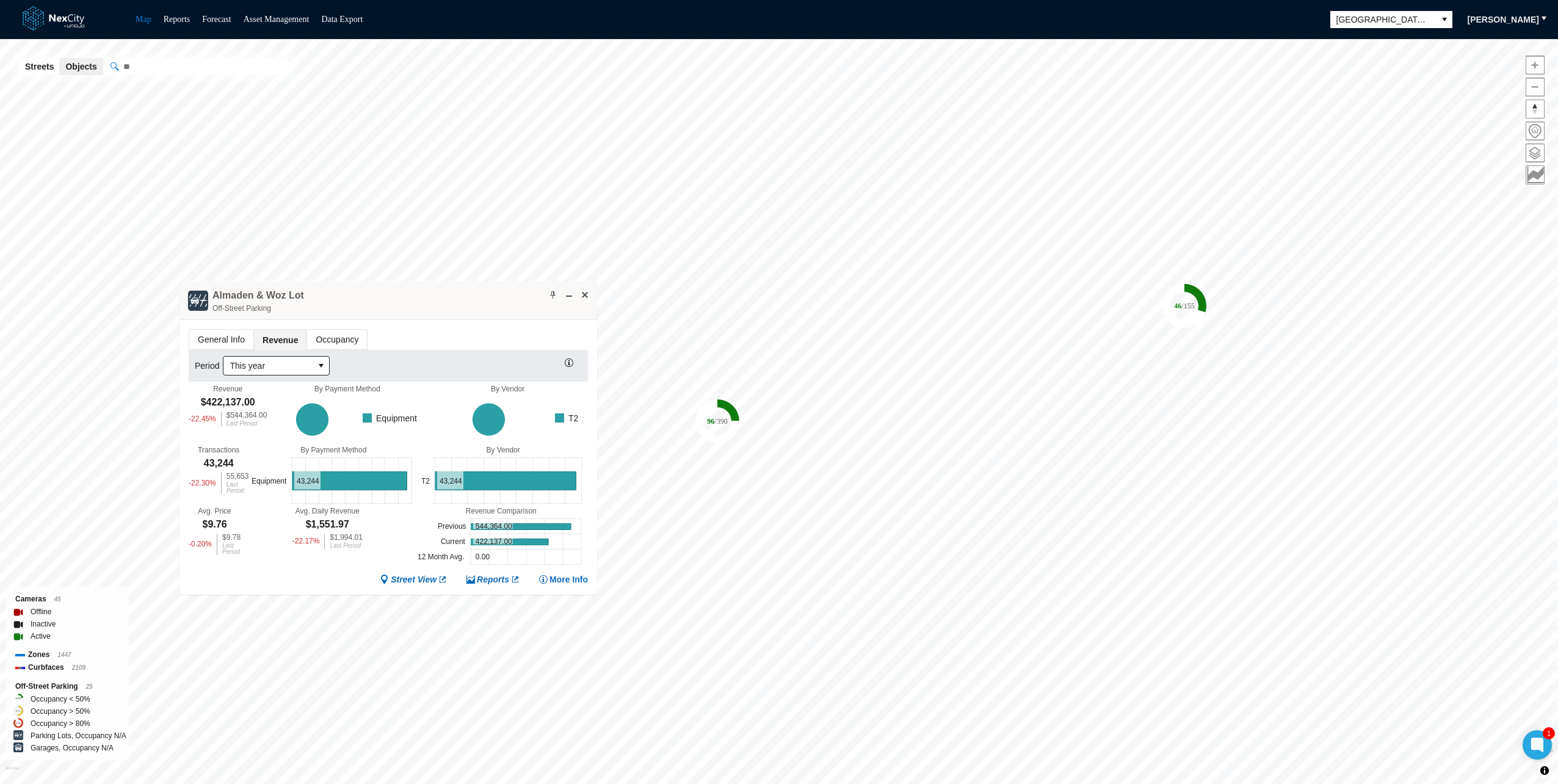
drag, startPoint x: 415, startPoint y: 300, endPoint x: 420, endPoint y: 295, distance: 7.1
click at [420, 295] on div "Almaden & Woz Lot Off-Street Parking" at bounding box center [388, 301] width 417 height 39
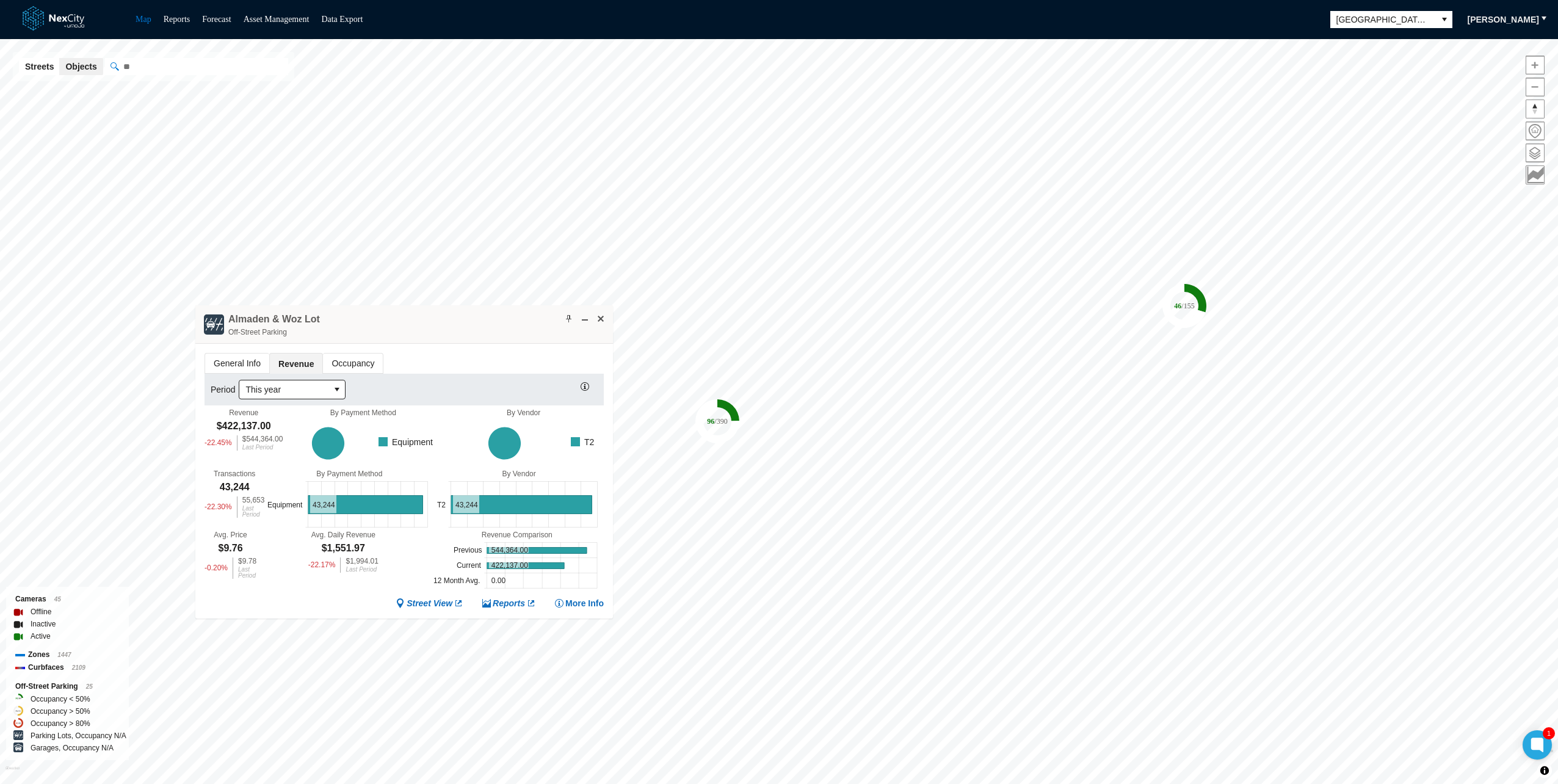
drag, startPoint x: 464, startPoint y: 298, endPoint x: 479, endPoint y: 323, distance: 29.2
click at [479, 323] on div "Almaden & Woz Lot Off-Street Parking" at bounding box center [404, 324] width 417 height 39
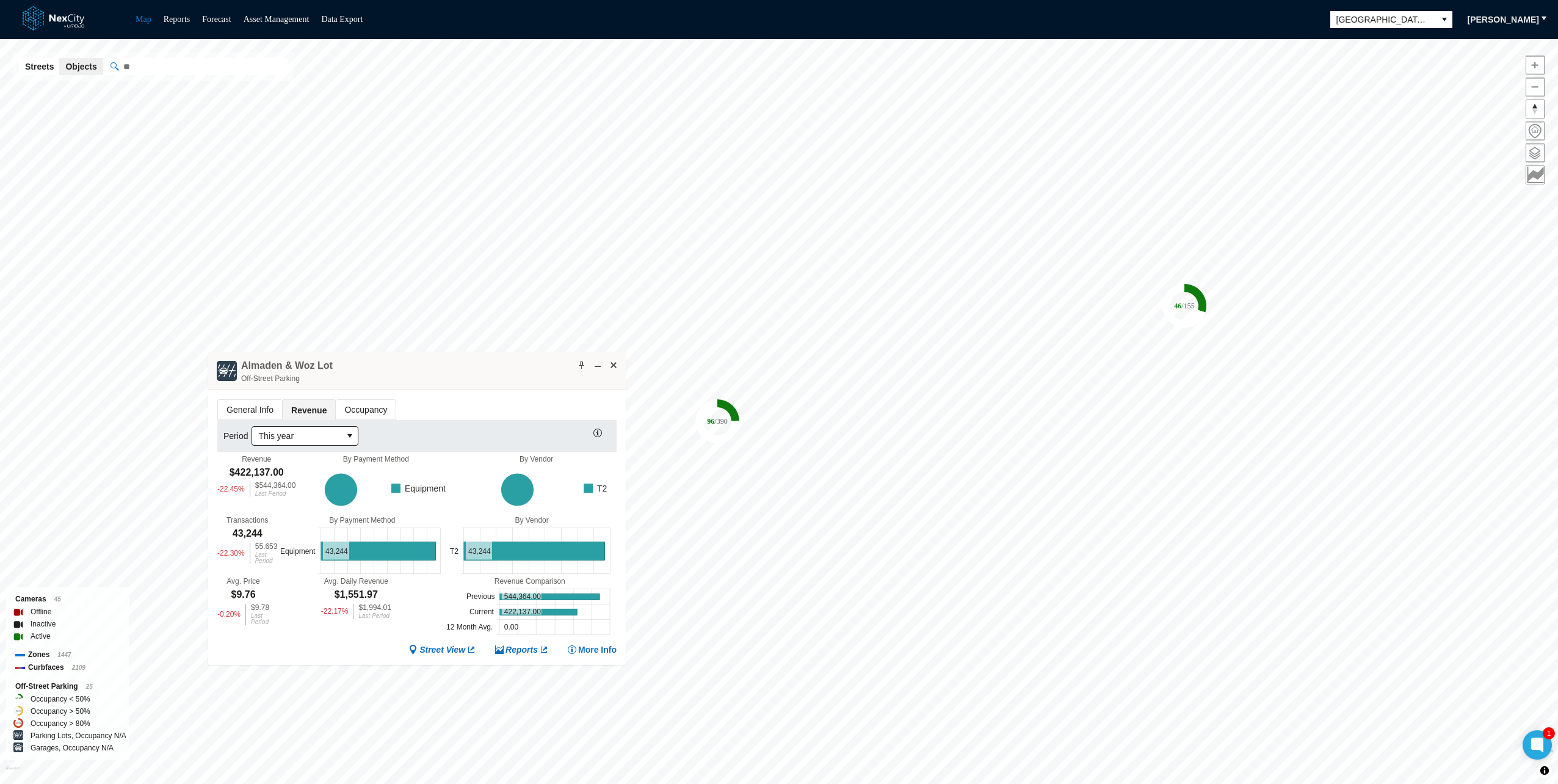
drag, startPoint x: 479, startPoint y: 323, endPoint x: 498, endPoint y: 399, distance: 78.3
click at [492, 390] on div "Almaden & Woz Lot Off-Street Parking" at bounding box center [417, 371] width 417 height 39
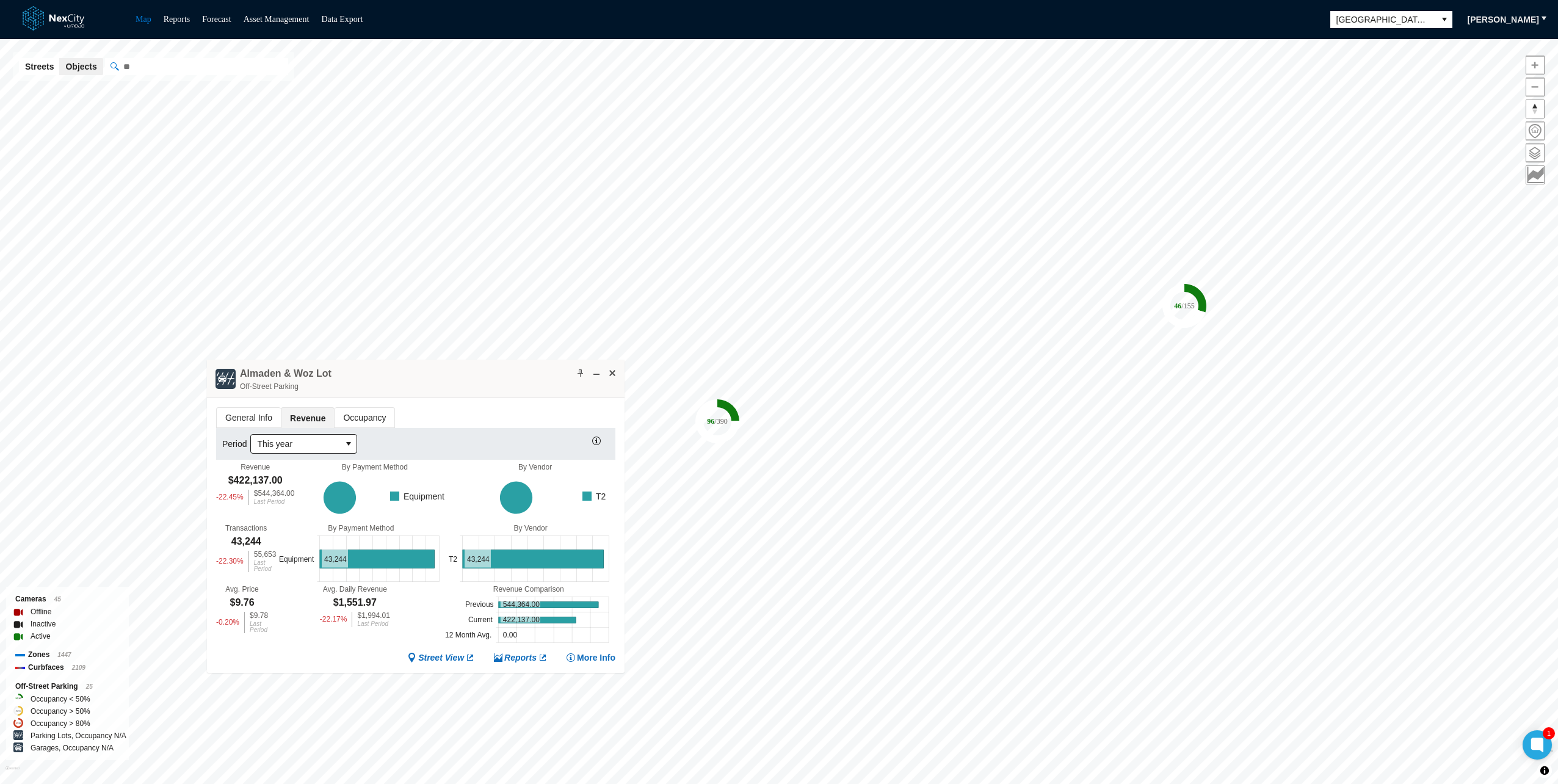
drag, startPoint x: 498, startPoint y: 398, endPoint x: 497, endPoint y: 374, distance: 24.0
click at [497, 374] on div "Almaden & Woz Lot Off-Street Parking" at bounding box center [416, 379] width 417 height 39
click at [493, 381] on div "Almaden & Woz Lot Off-Street Parking" at bounding box center [416, 379] width 417 height 39
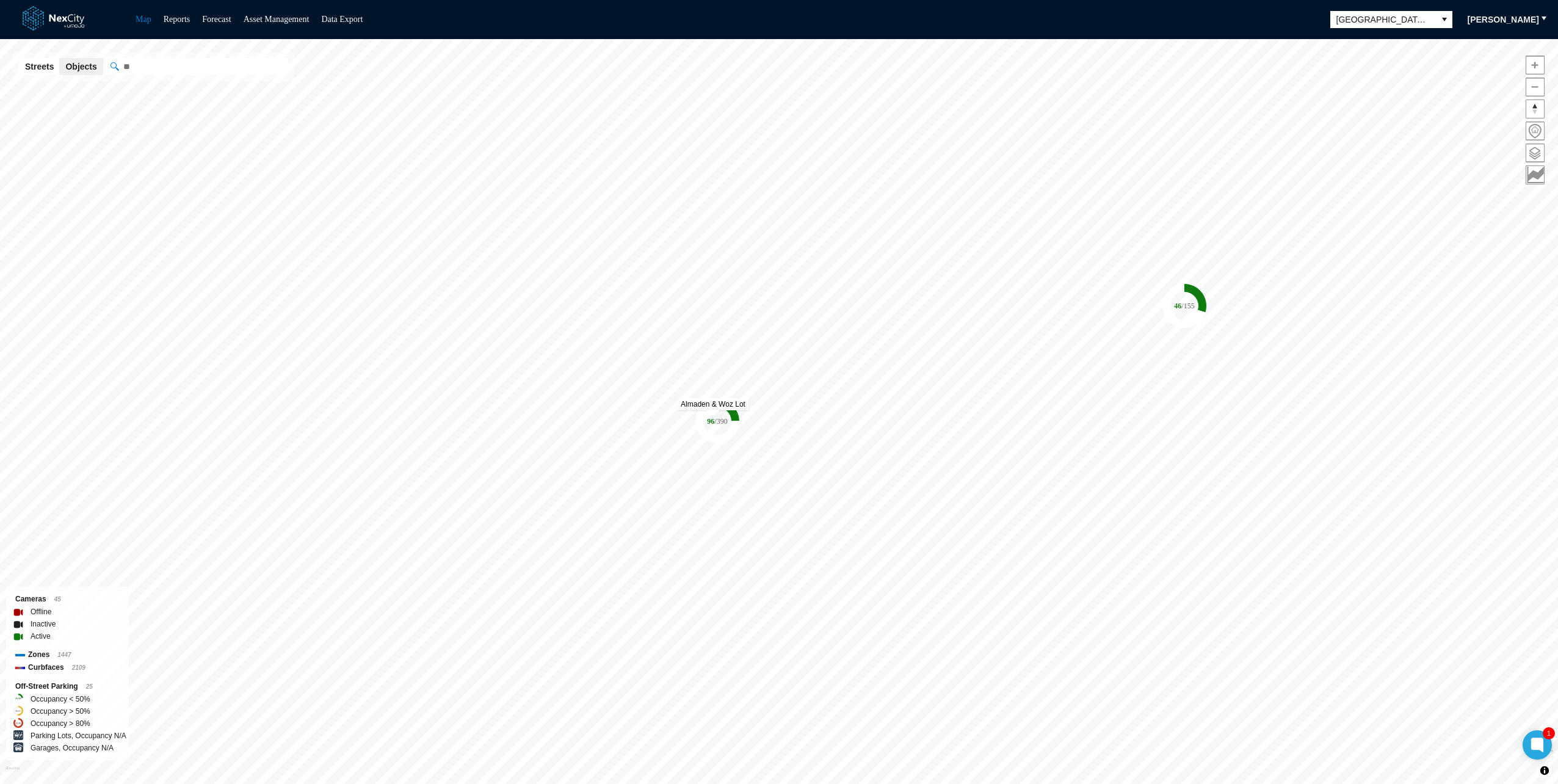
click at [713, 417] on tspan "96" at bounding box center [710, 420] width 7 height 8
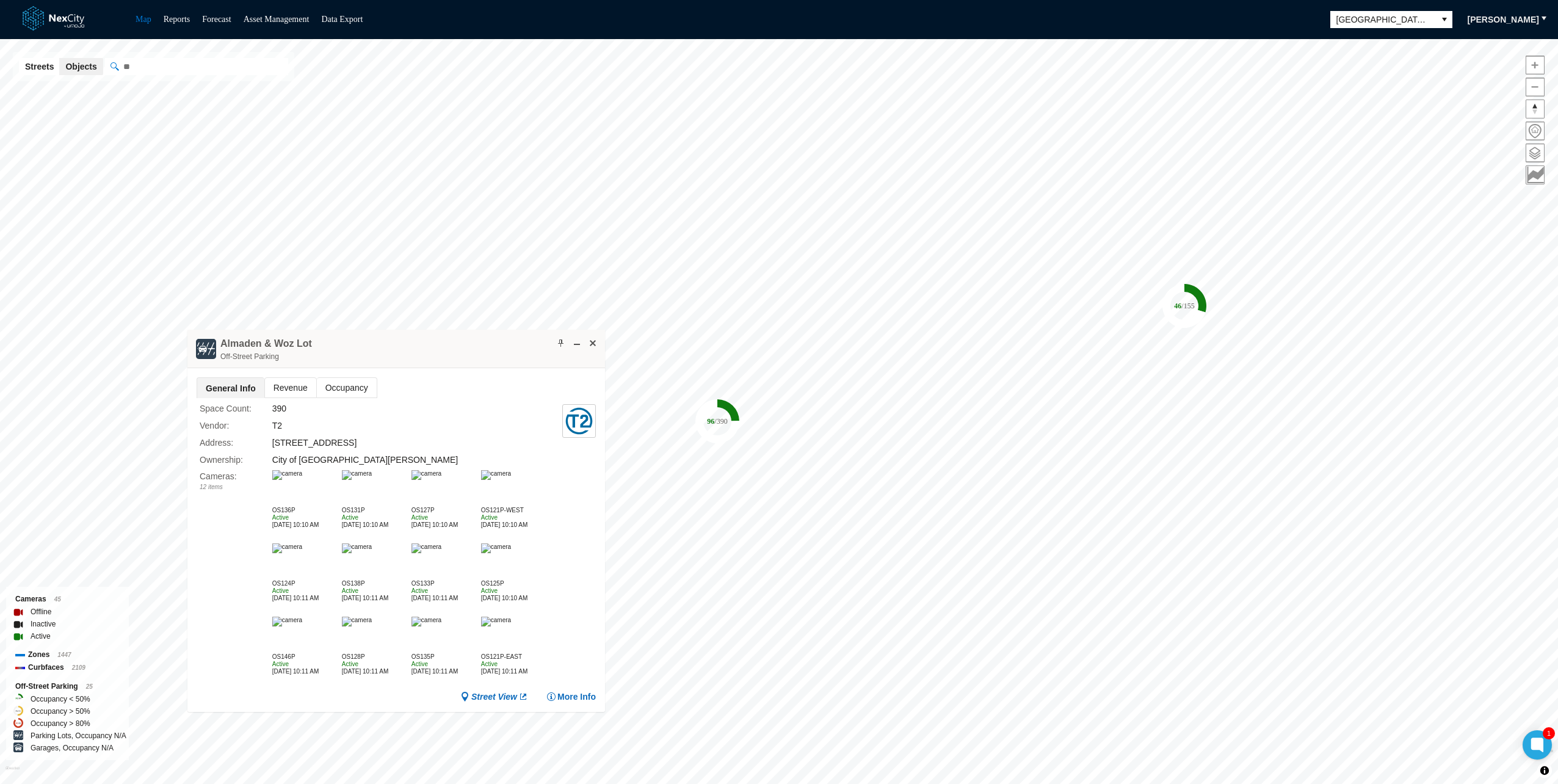
drag, startPoint x: 660, startPoint y: 434, endPoint x: 373, endPoint y: 328, distance: 305.9
click at [373, 329] on div "Almaden & Woz Lot Off-Street Parking" at bounding box center [396, 349] width 417 height 39
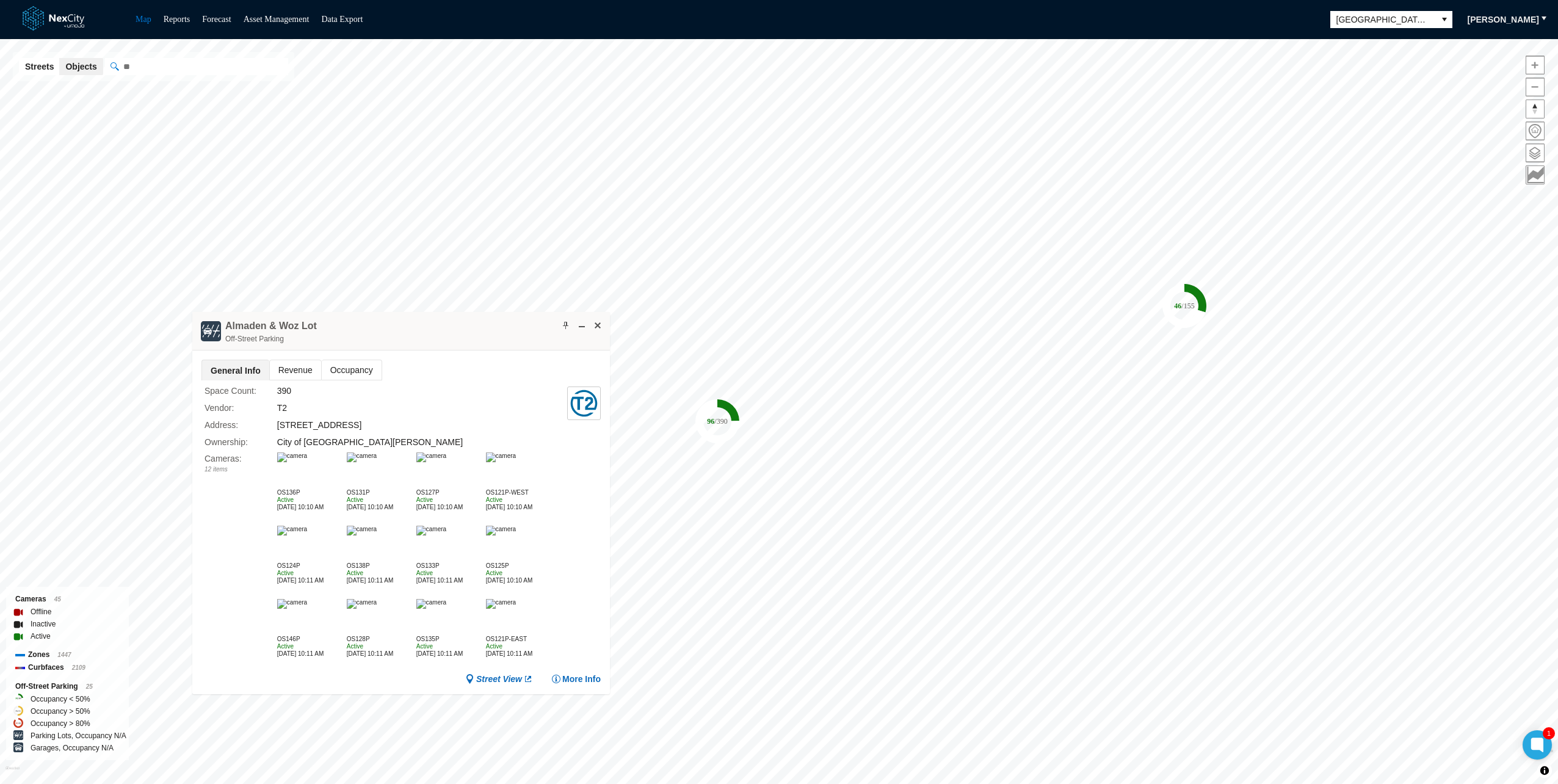
click at [278, 370] on span "Revenue" at bounding box center [295, 370] width 51 height 19
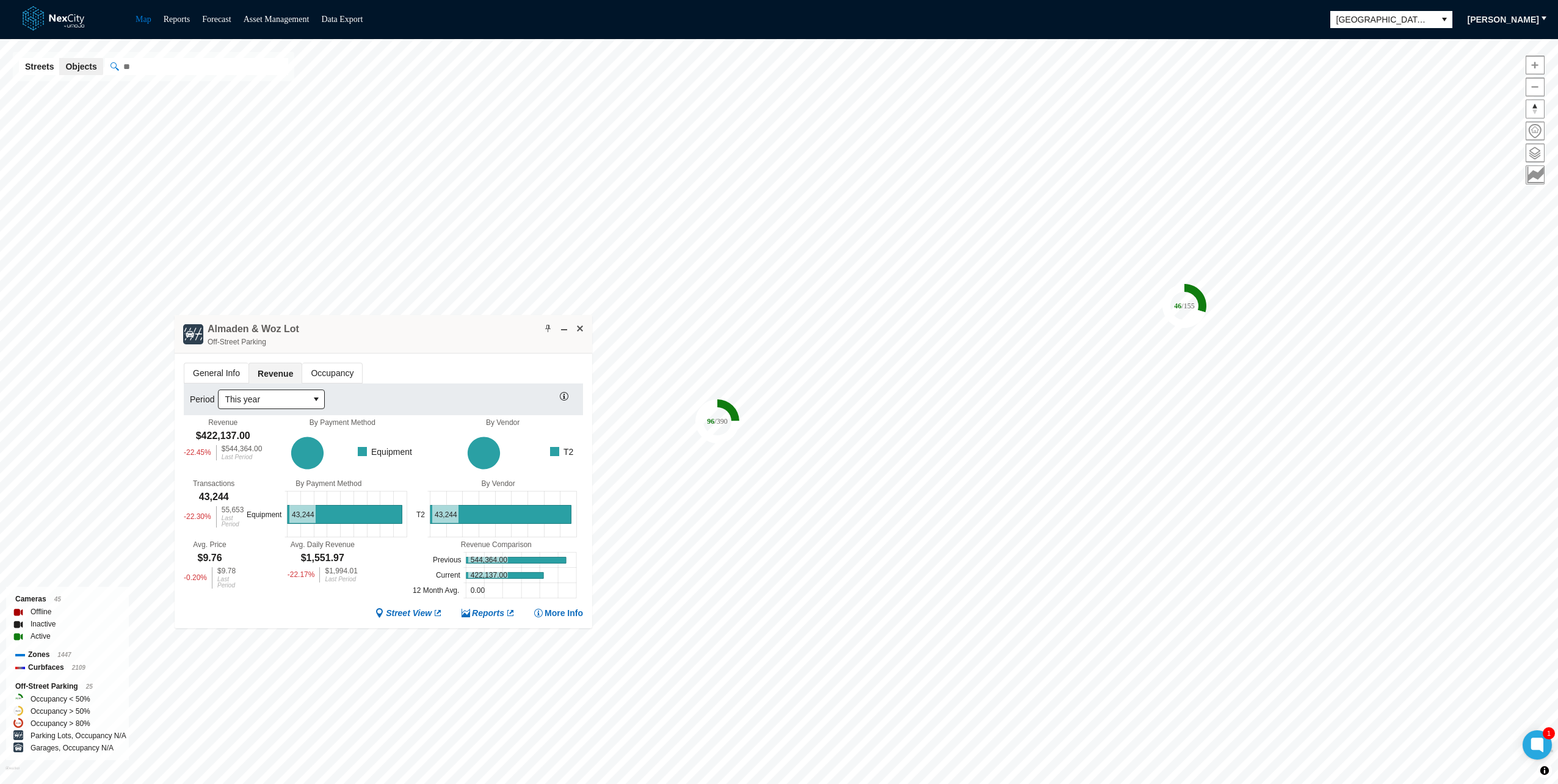
drag, startPoint x: 459, startPoint y: 332, endPoint x: 441, endPoint y: 335, distance: 18.2
click at [441, 335] on div "Almaden & Woz Lot Off-Street Parking" at bounding box center [383, 335] width 417 height 39
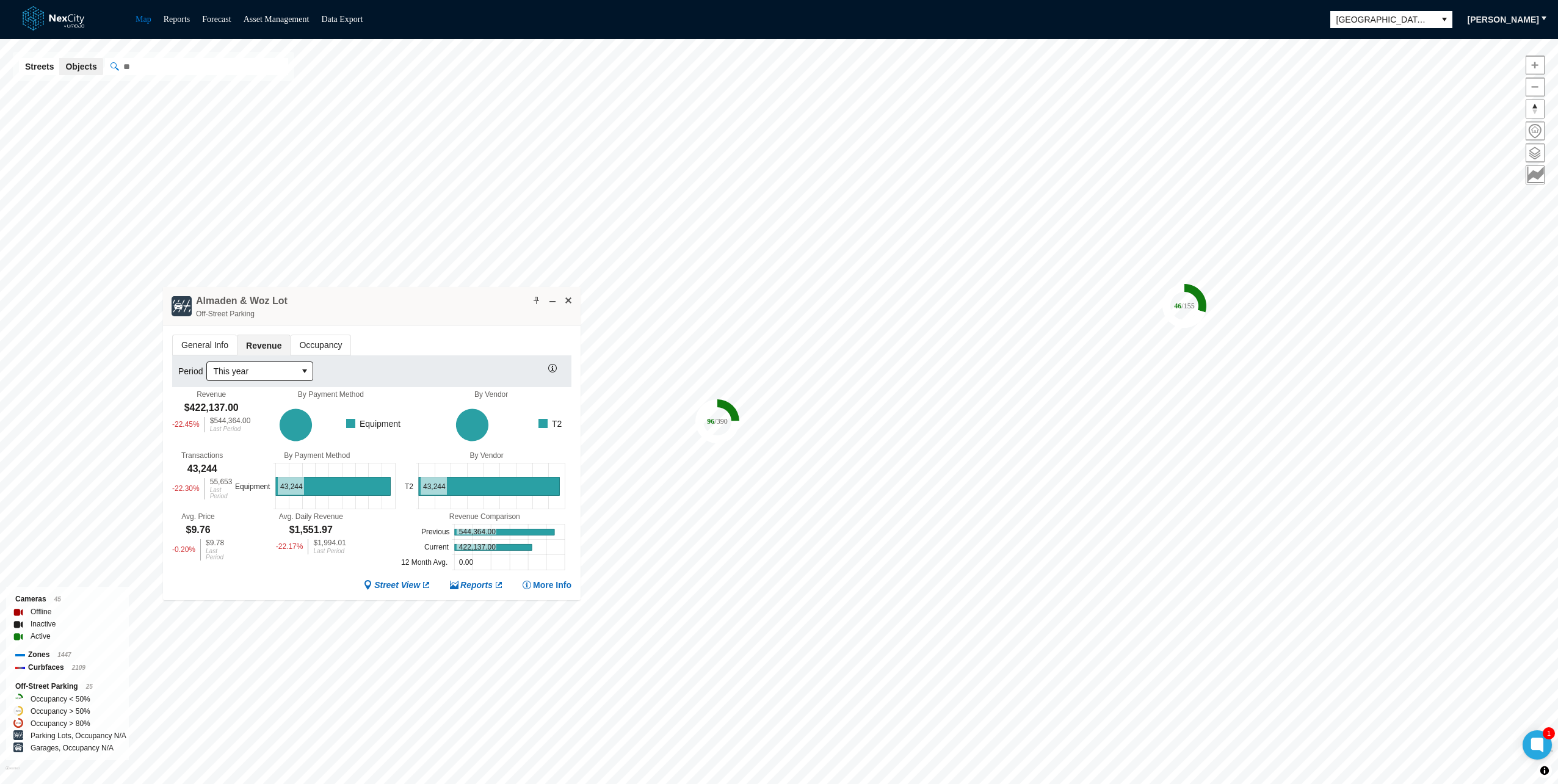
drag, startPoint x: 468, startPoint y: 329, endPoint x: 453, endPoint y: 295, distance: 37.2
click at [453, 295] on div "Almaden & Woz Lot Off-Street Parking" at bounding box center [372, 306] width 417 height 39
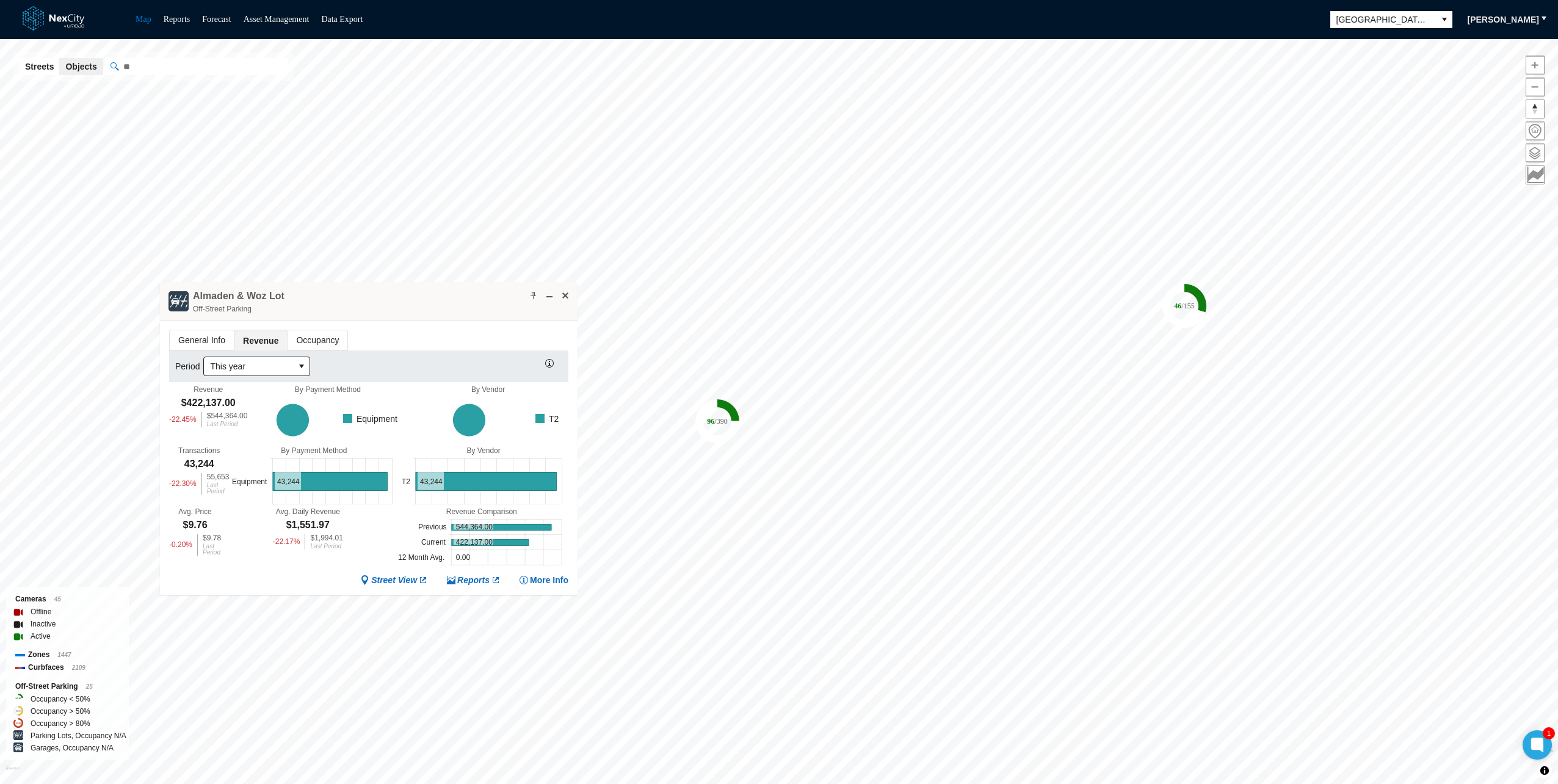
click at [297, 575] on div "Street View Reports More Info" at bounding box center [369, 581] width 400 height 12
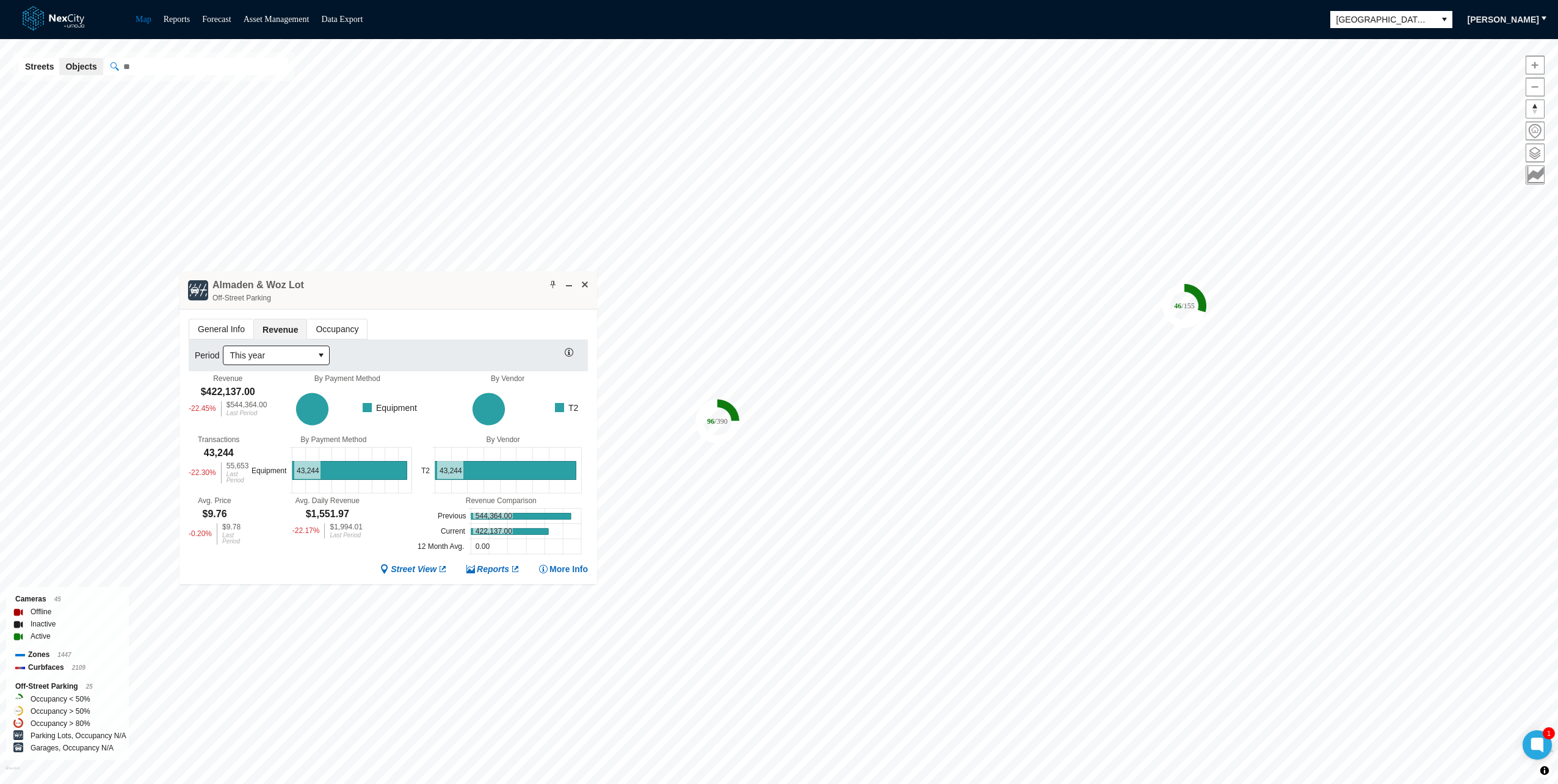
drag, startPoint x: 421, startPoint y: 297, endPoint x: 453, endPoint y: 271, distance: 41.2
click at [453, 271] on div "Almaden & Woz Lot Off-Street Parking" at bounding box center [388, 291] width 417 height 39
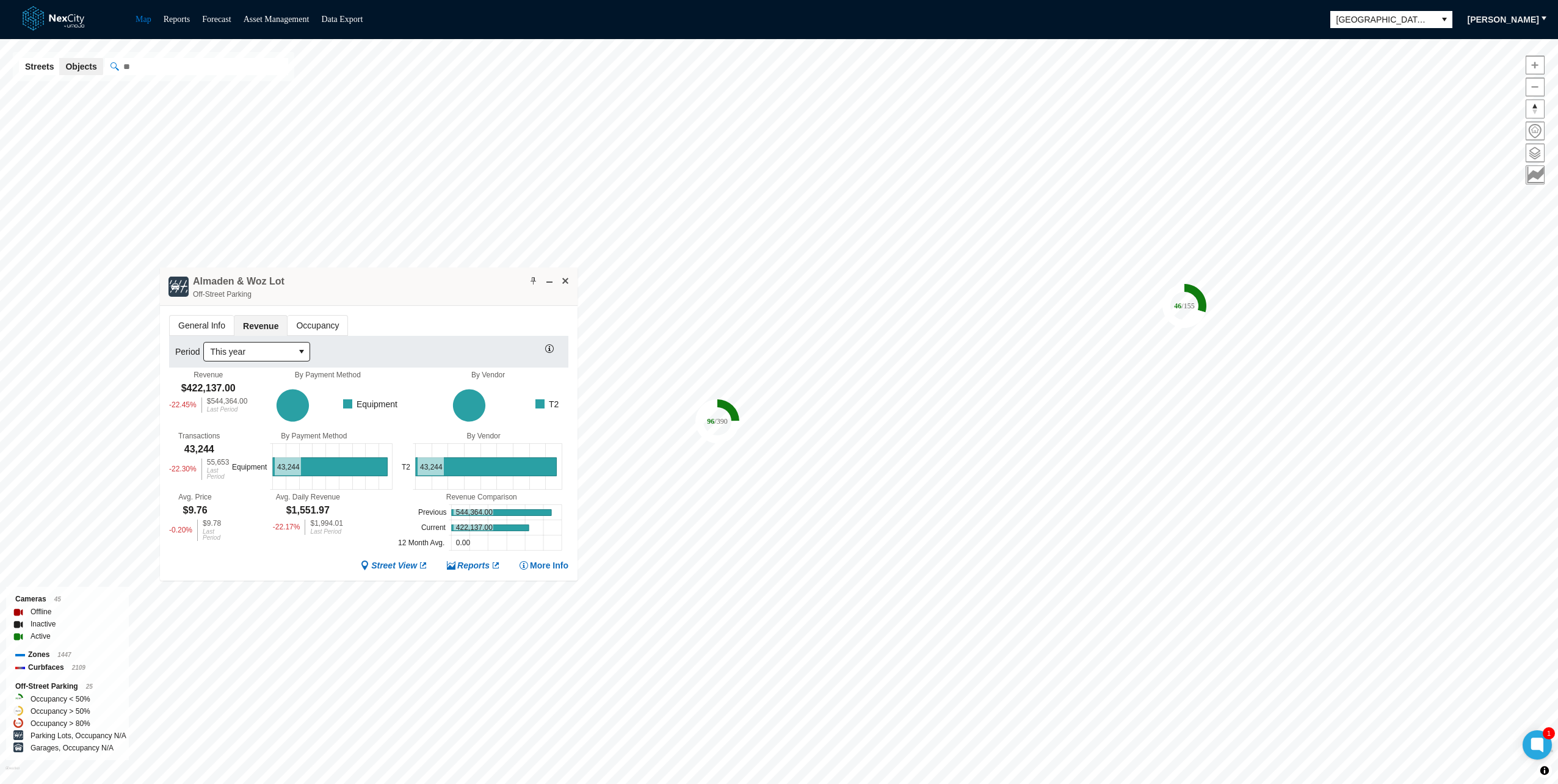
drag, startPoint x: 453, startPoint y: 271, endPoint x: 418, endPoint y: 268, distance: 35.1
click at [418, 268] on div "Almaden & Woz Lot Off-Street Parking" at bounding box center [369, 287] width 417 height 39
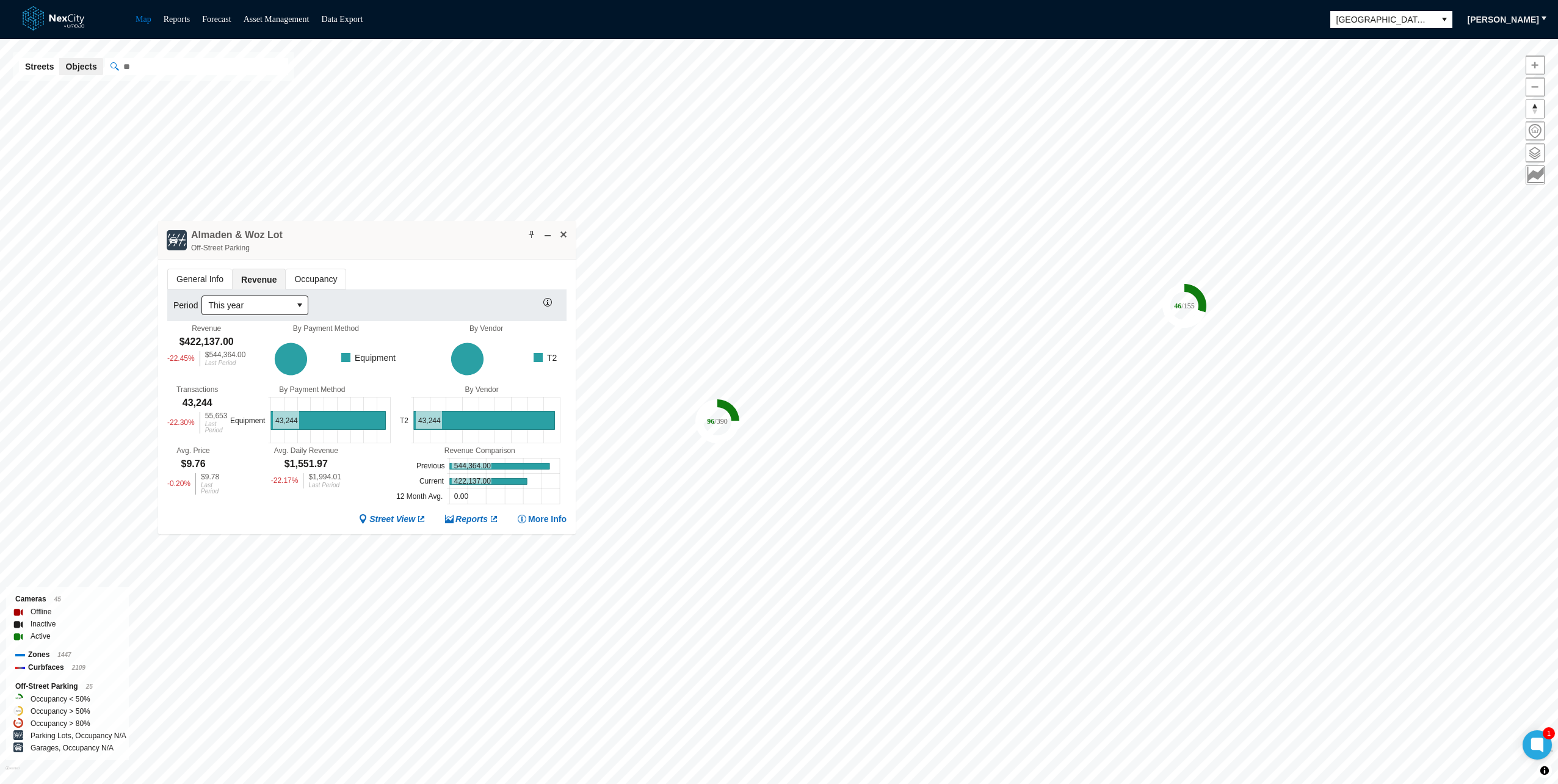
drag, startPoint x: 342, startPoint y: 270, endPoint x: 342, endPoint y: 241, distance: 29.0
click at [342, 241] on div "Almaden & Woz Lot Off-Street Parking" at bounding box center [367, 240] width 417 height 39
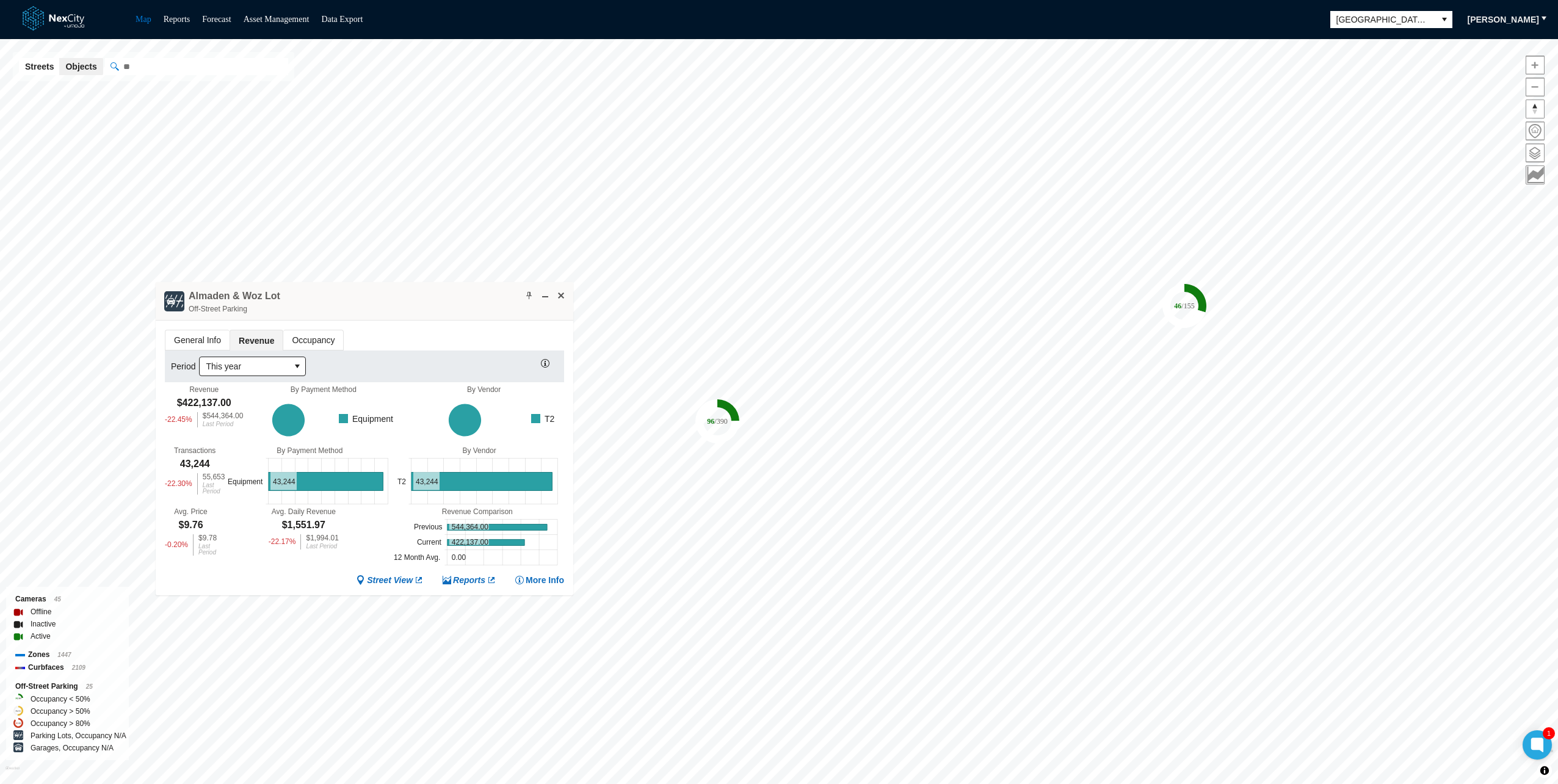
drag, startPoint x: 342, startPoint y: 241, endPoint x: 341, endPoint y: 298, distance: 57.0
click at [341, 298] on div "Almaden & Woz Lot Off-Street Parking" at bounding box center [365, 301] width 417 height 39
click at [343, 299] on div "Almaden & Woz Lot Off-Street Parking" at bounding box center [365, 301] width 417 height 39
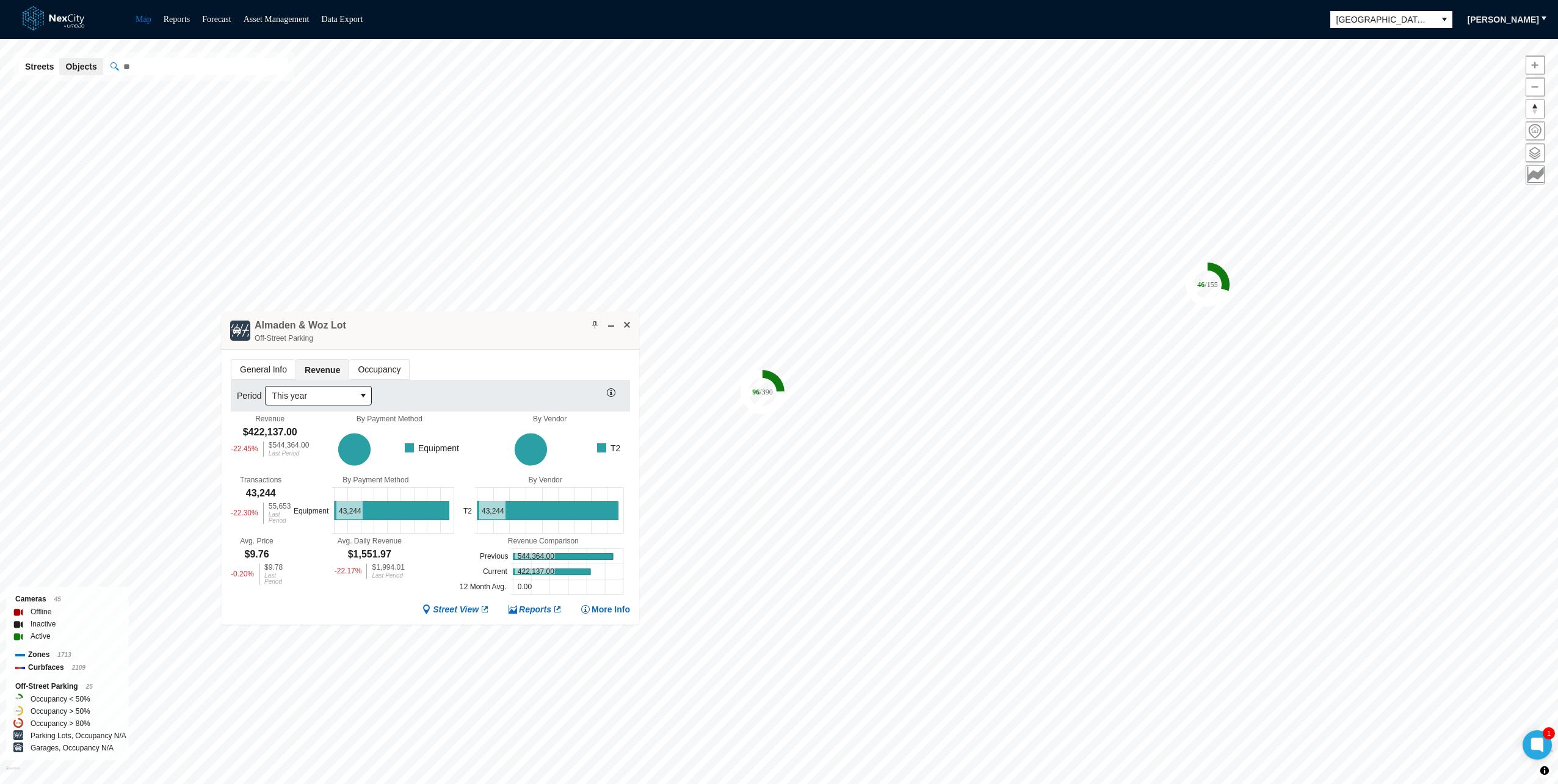
drag, startPoint x: 452, startPoint y: 268, endPoint x: 470, endPoint y: 318, distance: 53.1
click at [470, 318] on div "Almaden & Woz Lot Off-Street Parking" at bounding box center [430, 331] width 417 height 39
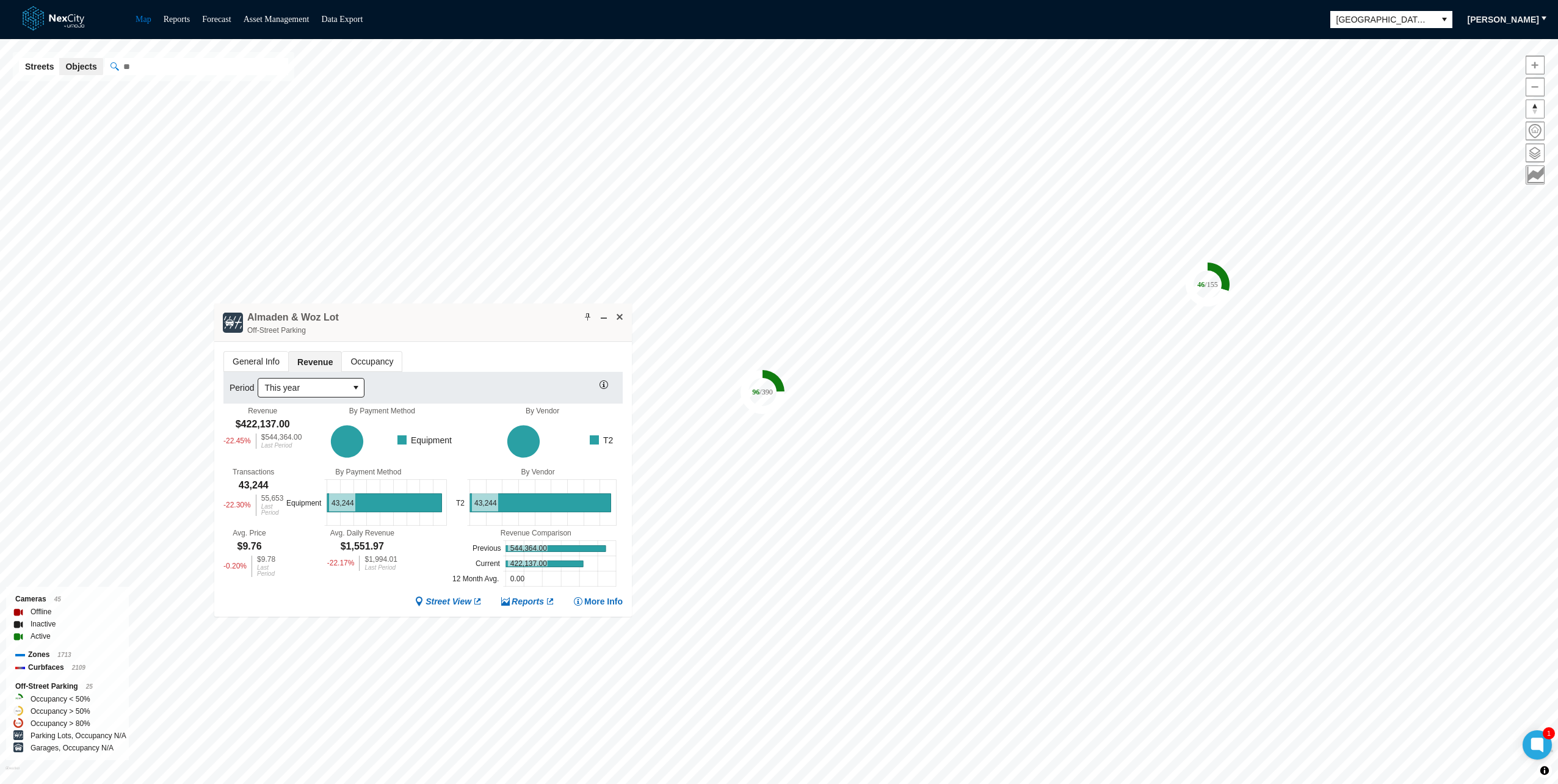
drag, startPoint x: 470, startPoint y: 318, endPoint x: 463, endPoint y: 310, distance: 10.6
click at [463, 310] on div "Almaden & Woz Lot Off-Street Parking" at bounding box center [423, 323] width 417 height 39
drag, startPoint x: 463, startPoint y: 310, endPoint x: 454, endPoint y: 310, distance: 9.0
click at [454, 310] on div "Almaden & Woz Lot Off-Street Parking" at bounding box center [415, 323] width 417 height 39
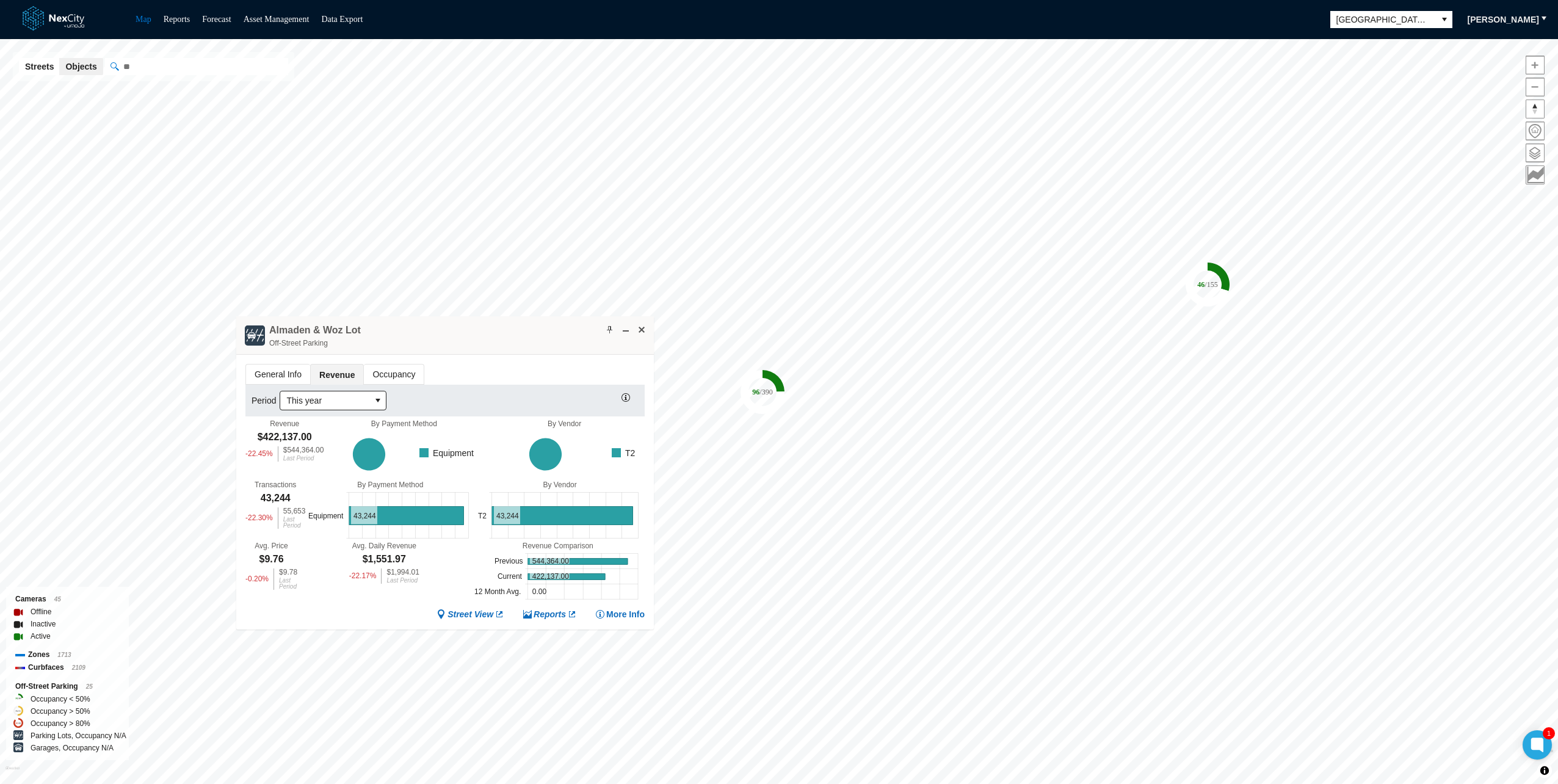
drag, startPoint x: 454, startPoint y: 310, endPoint x: 485, endPoint y: 323, distance: 33.6
click at [485, 323] on div "Almaden & Woz Lot Off-Street Parking" at bounding box center [445, 335] width 417 height 39
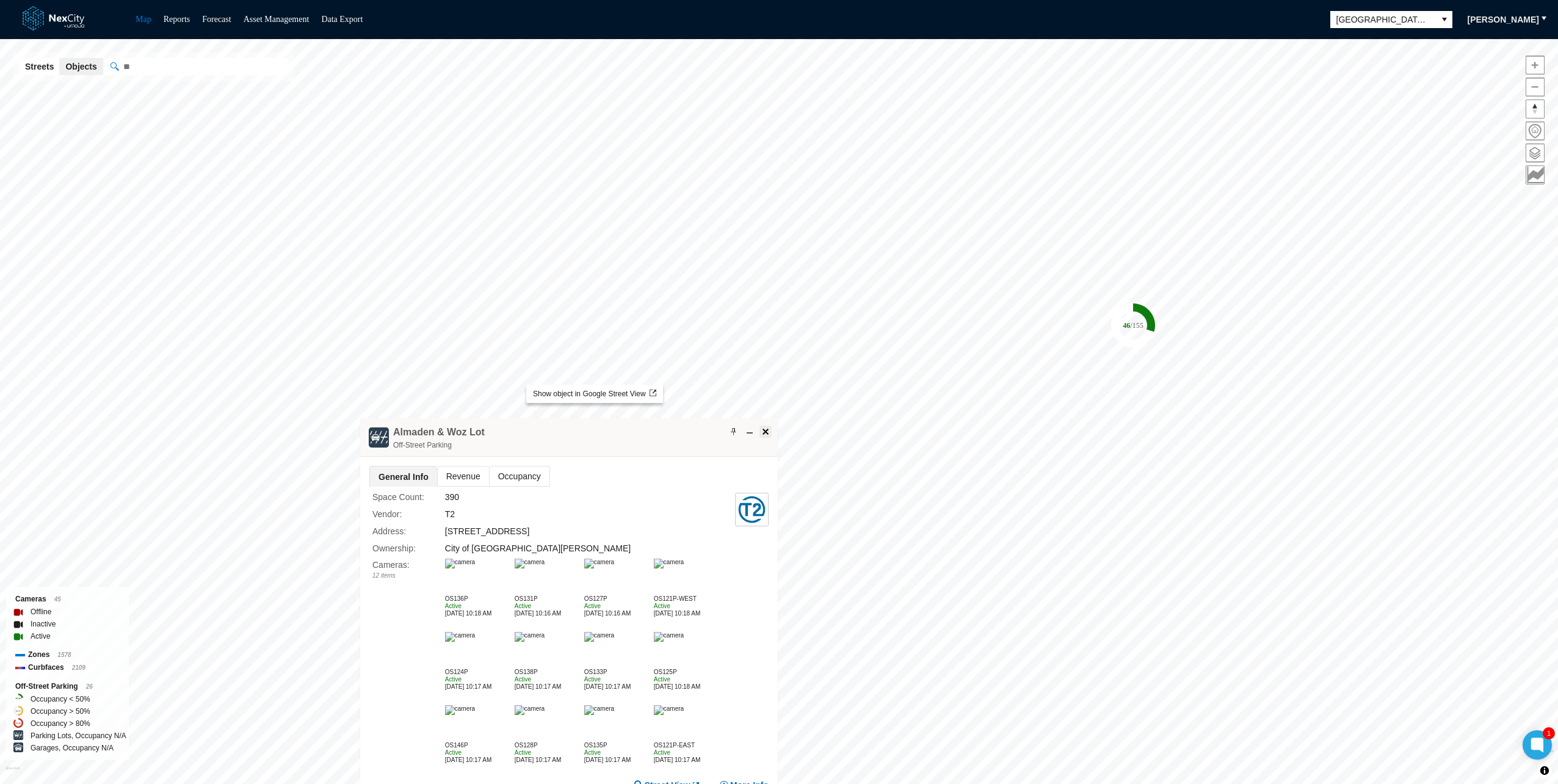
click at [767, 433] on span at bounding box center [765, 431] width 10 height 10
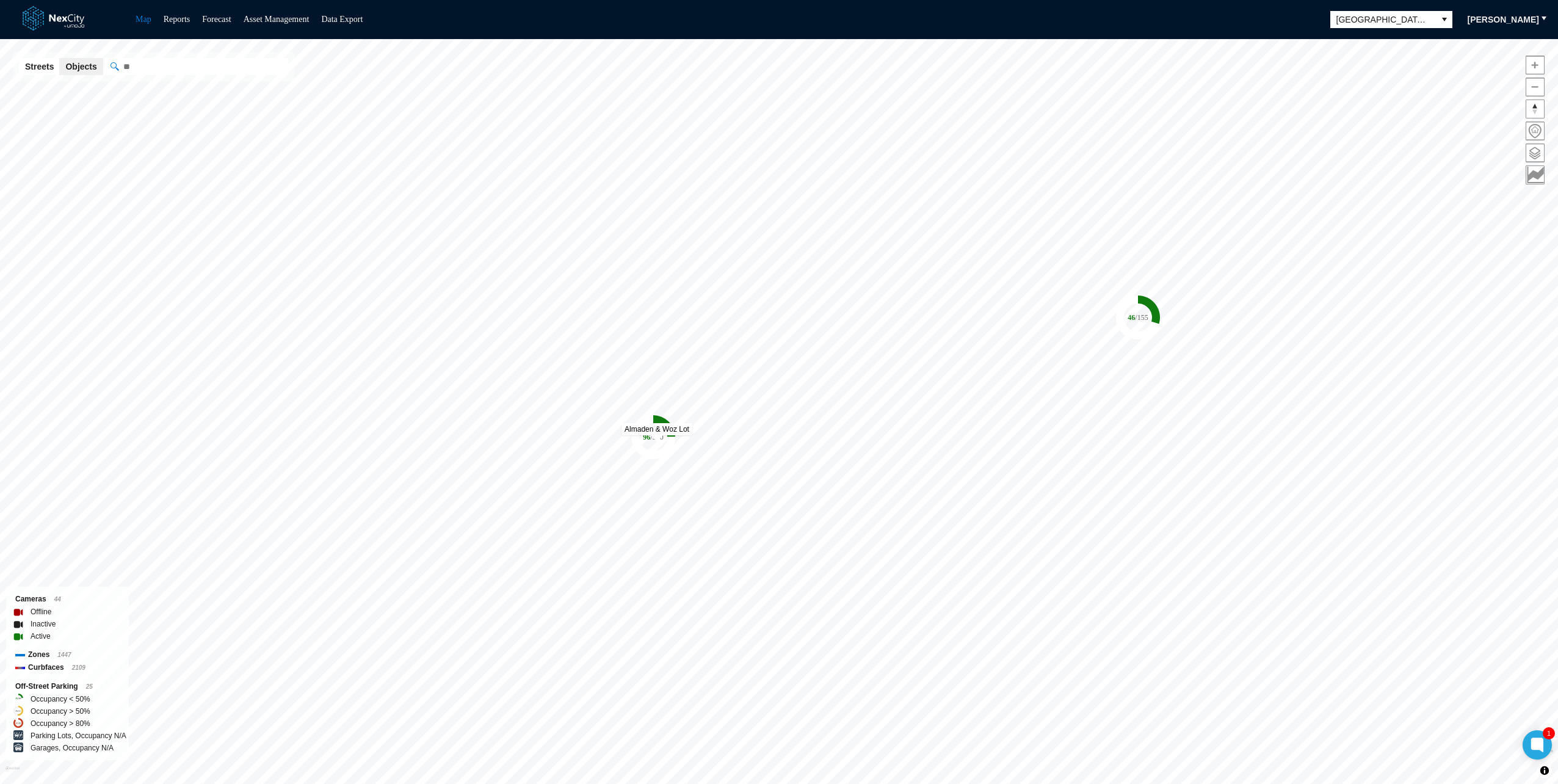
click at [657, 439] on tspan "/ 390" at bounding box center [656, 437] width 13 height 8
click at [189, 21] on link "Reports" at bounding box center [177, 19] width 27 height 9
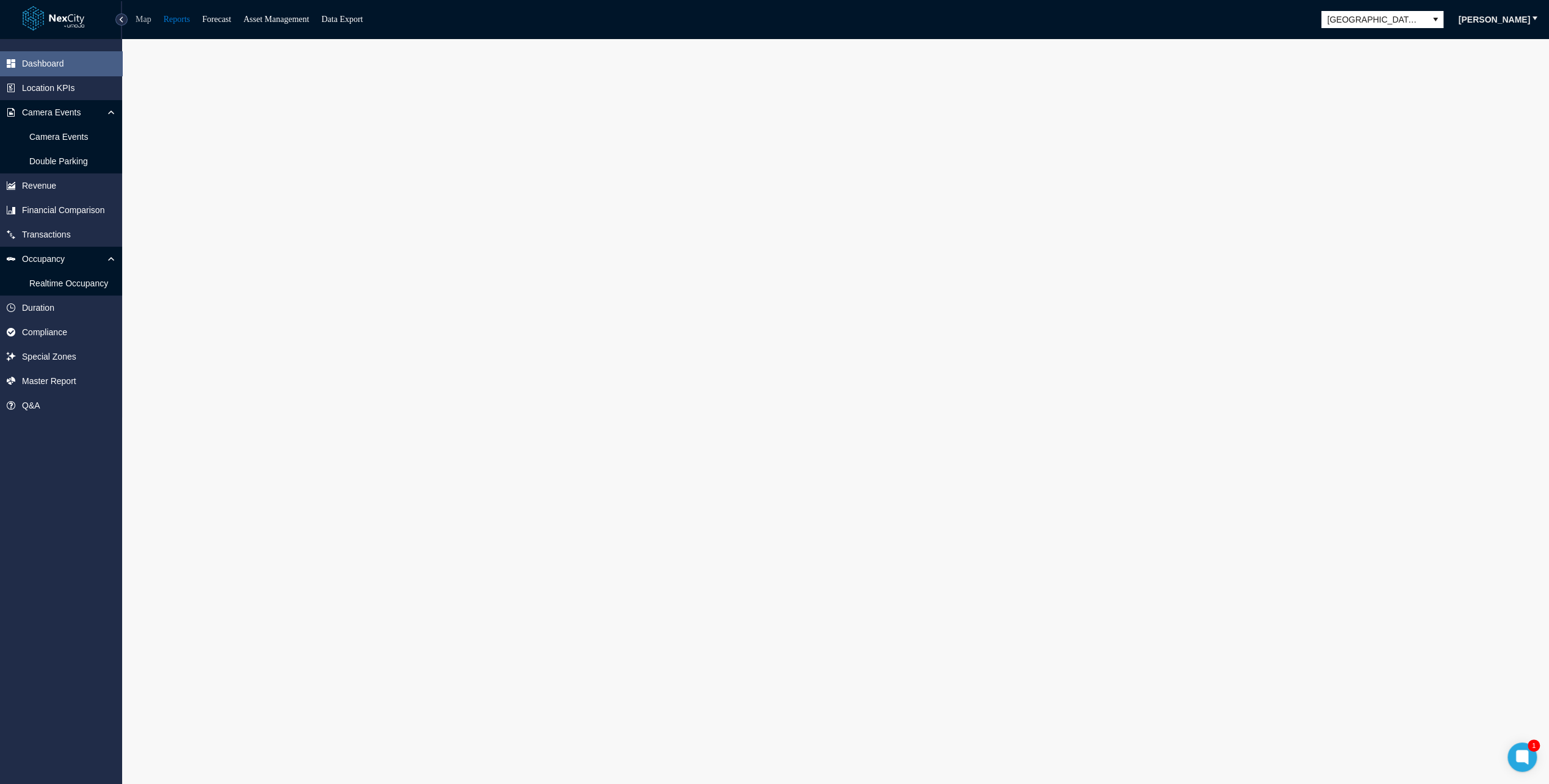
click at [144, 23] on link "Map" at bounding box center [143, 19] width 16 height 9
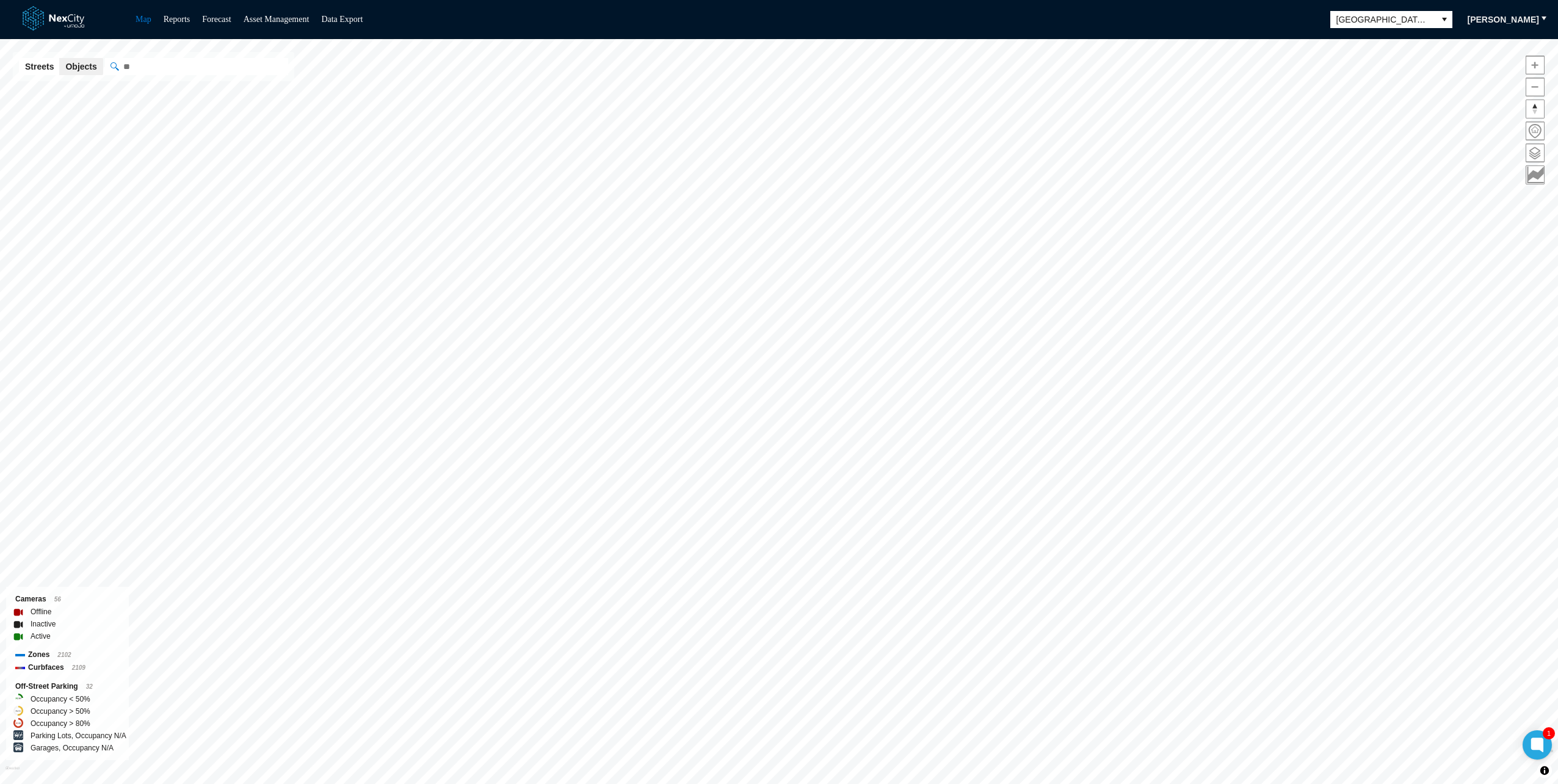
click at [616, 783] on html "Map Reports Forecast Asset Management Data Export [GEOGRAPHIC_DATA][PERSON_NAME…" at bounding box center [779, 392] width 1558 height 784
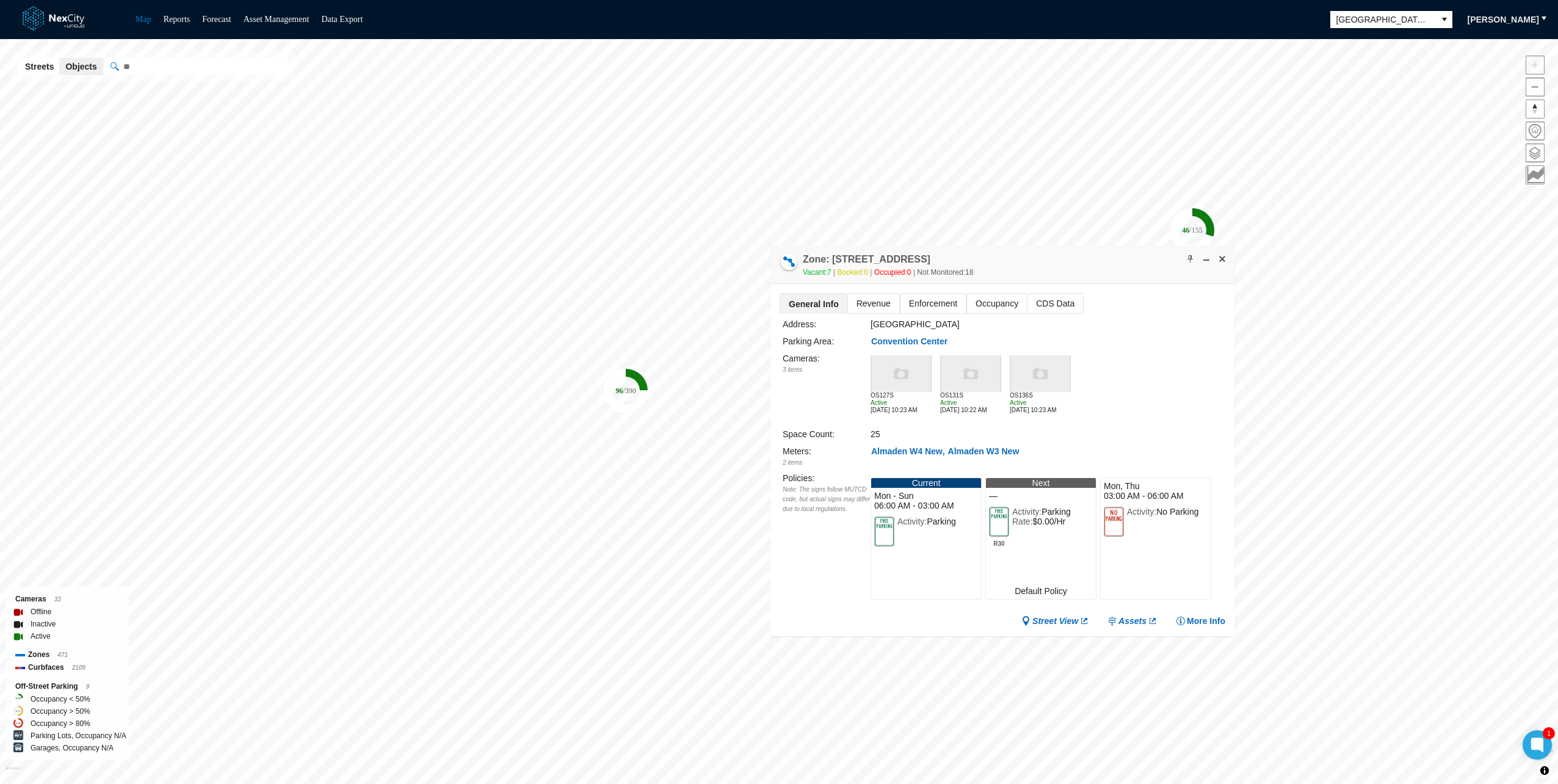
click at [1039, 295] on span "CDS Data" at bounding box center [1055, 303] width 56 height 19
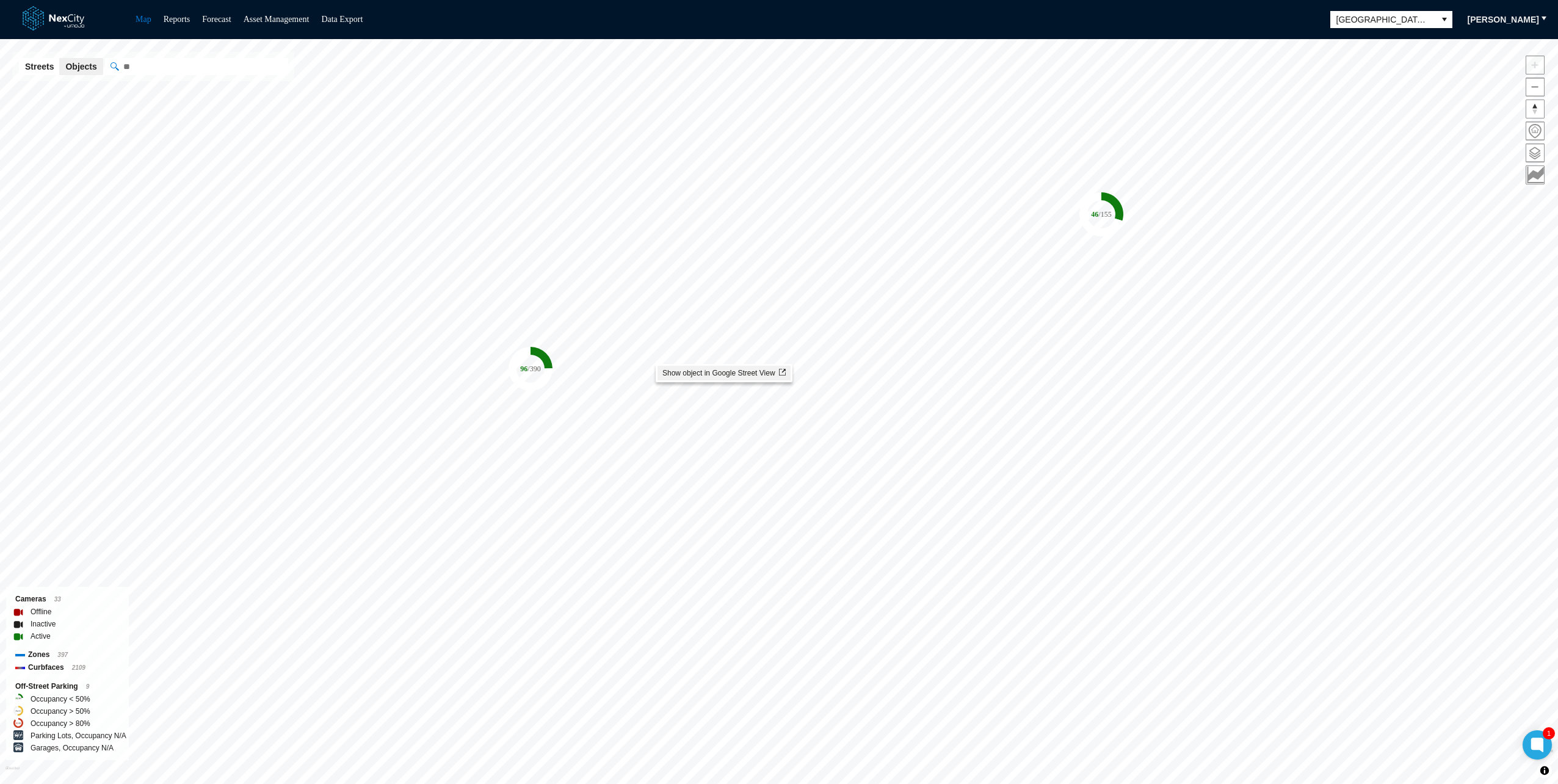
click at [672, 366] on li "Show object in Google Street View" at bounding box center [724, 373] width 133 height 15
click at [1533, 155] on span at bounding box center [1535, 153] width 18 height 18
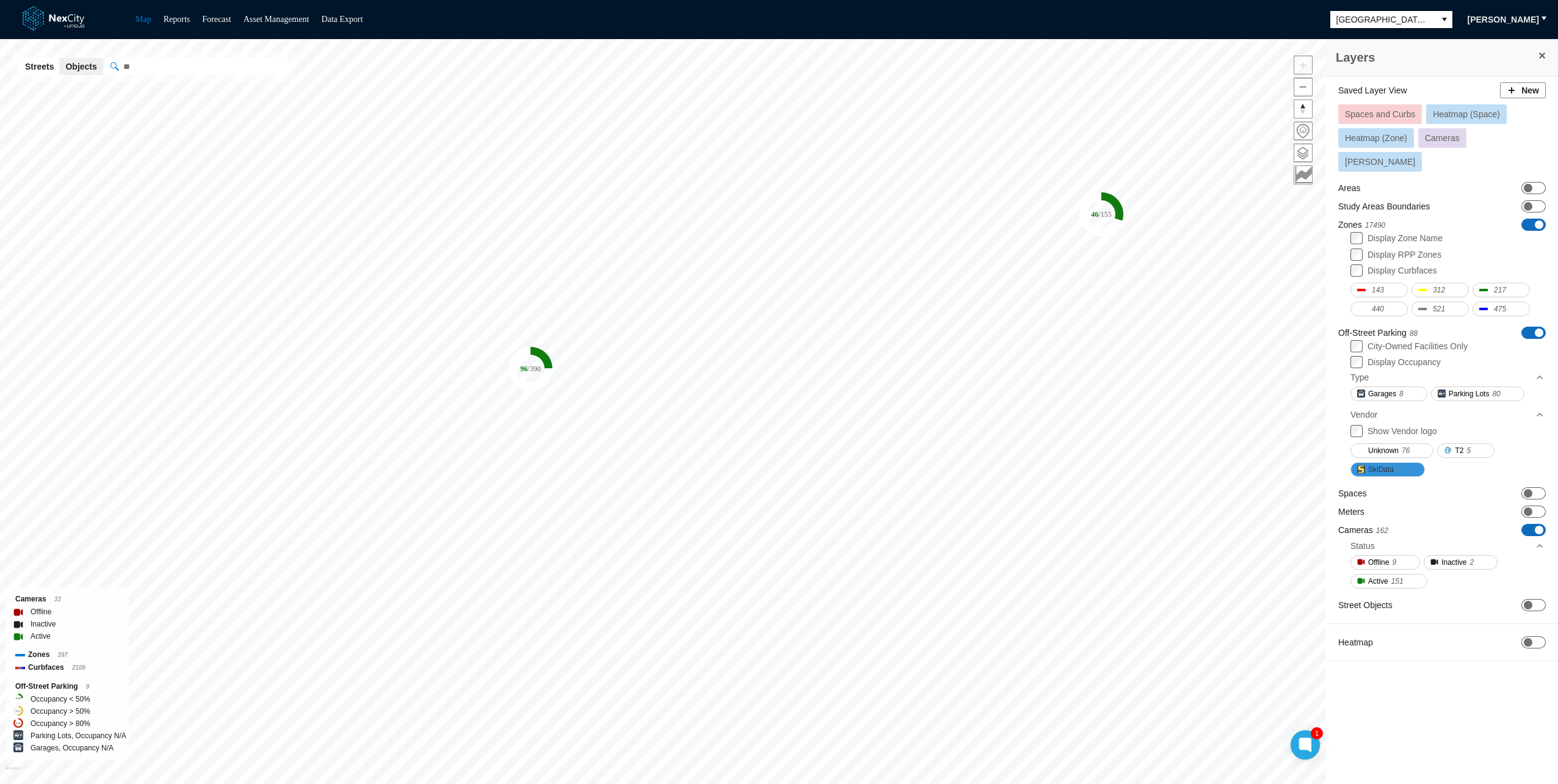
click at [1354, 462] on button "SkiData 7" at bounding box center [1388, 470] width 75 height 15
click at [1385, 462] on button "SkiData 7" at bounding box center [1388, 470] width 75 height 15
click at [1386, 462] on button "SkiData 7" at bounding box center [1388, 470] width 75 height 15
click at [1357, 437] on div "Unknown 76 T2 5 SkiData 7" at bounding box center [1448, 458] width 194 height 44
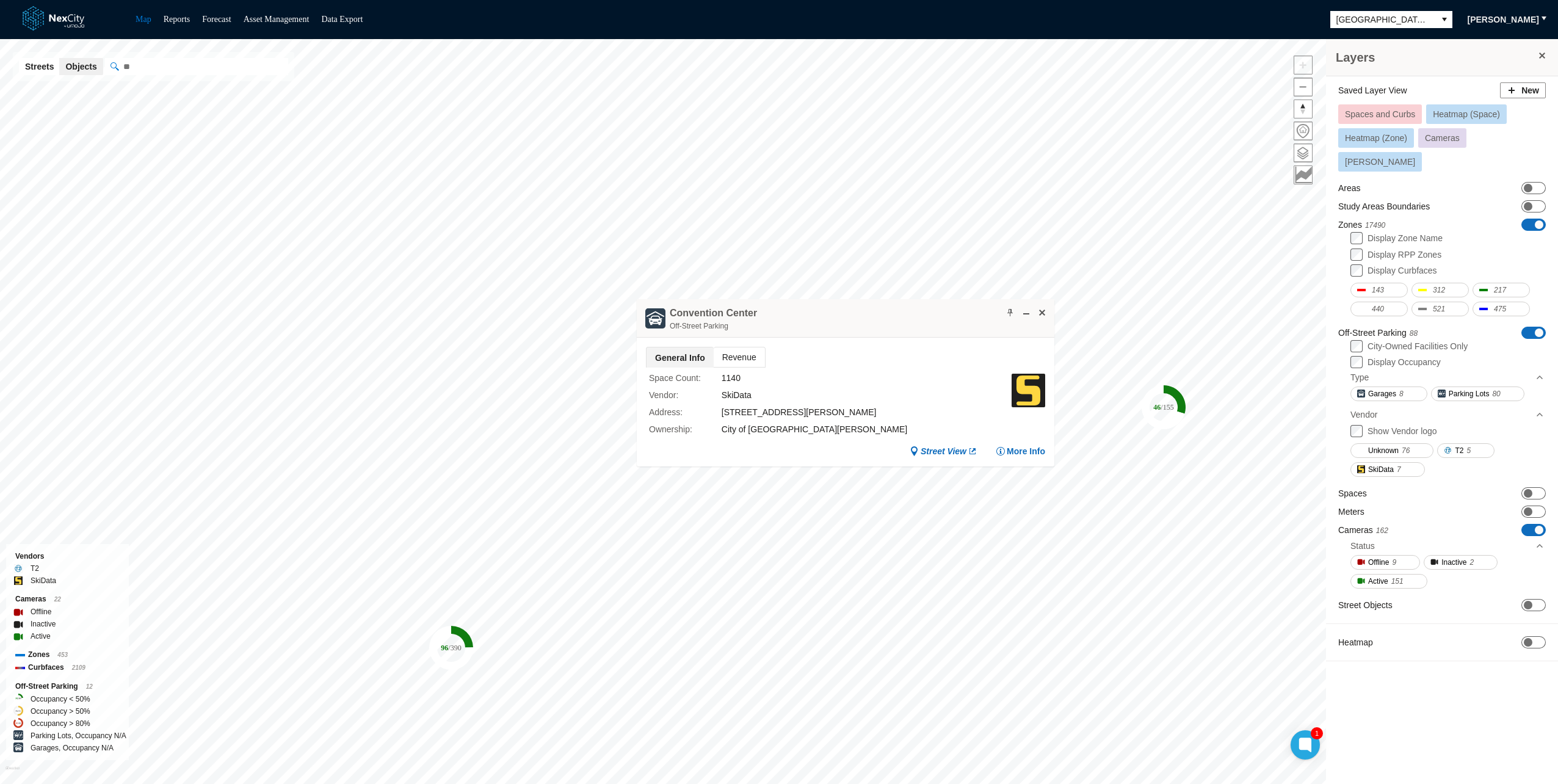
click at [778, 326] on div "[GEOGRAPHIC_DATA] Off-Street Parking" at bounding box center [845, 318] width 417 height 39
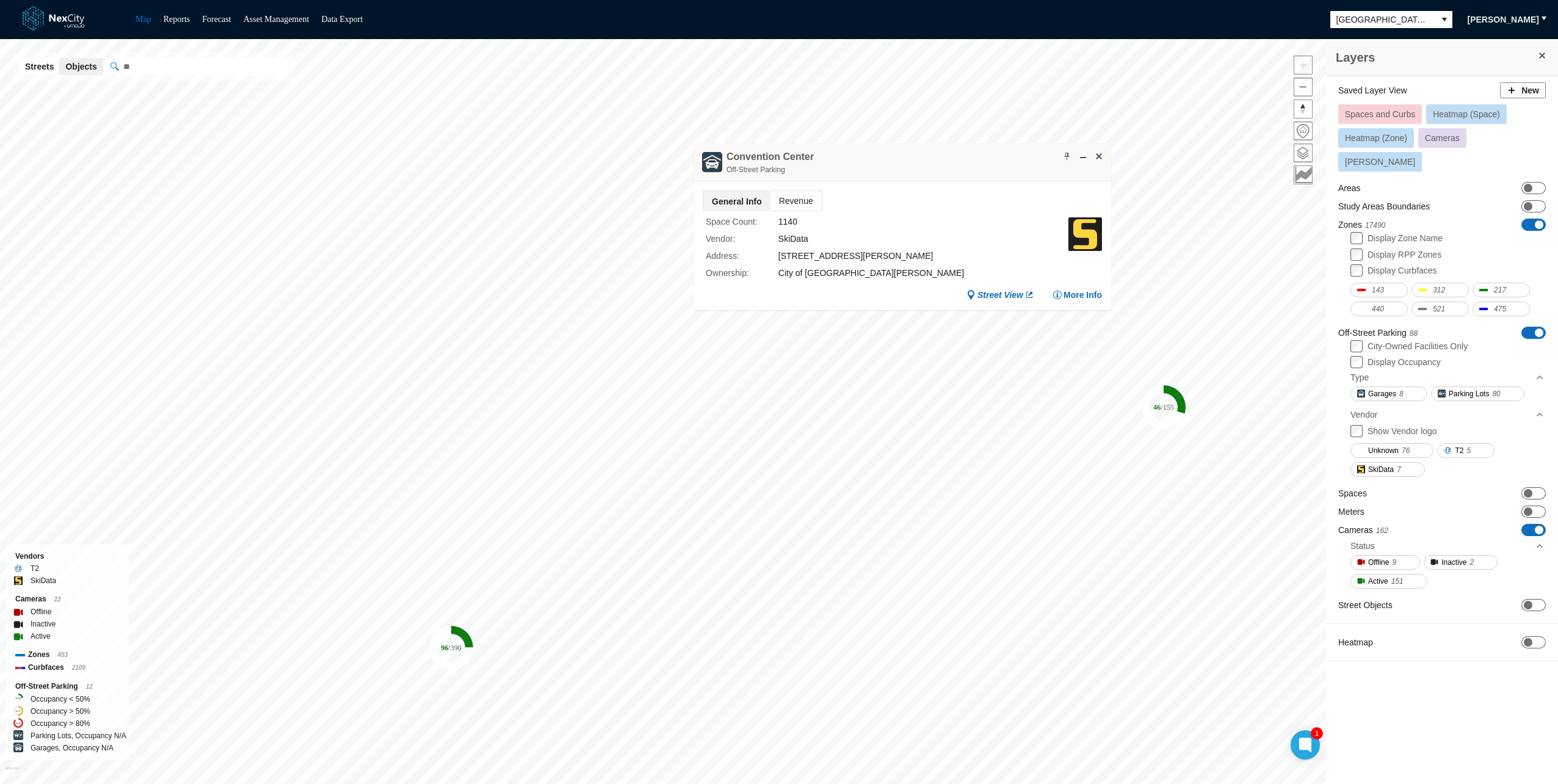
drag, startPoint x: 789, startPoint y: 316, endPoint x: 872, endPoint y: 120, distance: 212.8
click at [872, 143] on div "[GEOGRAPHIC_DATA] Off-Street Parking" at bounding box center [902, 162] width 417 height 39
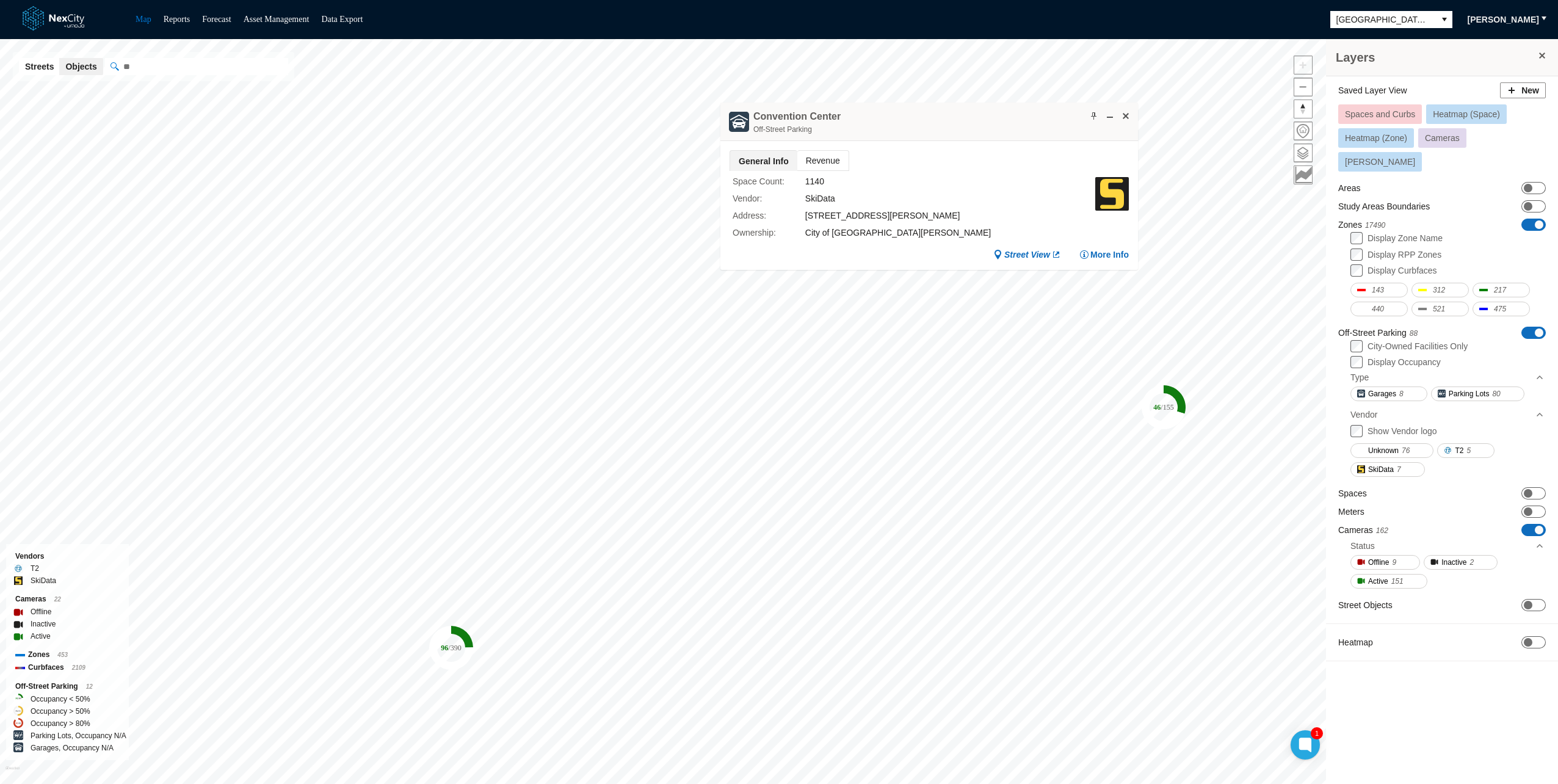
click at [1116, 113] on div at bounding box center [1106, 116] width 50 height 12
click at [1126, 113] on span at bounding box center [1126, 116] width 10 height 10
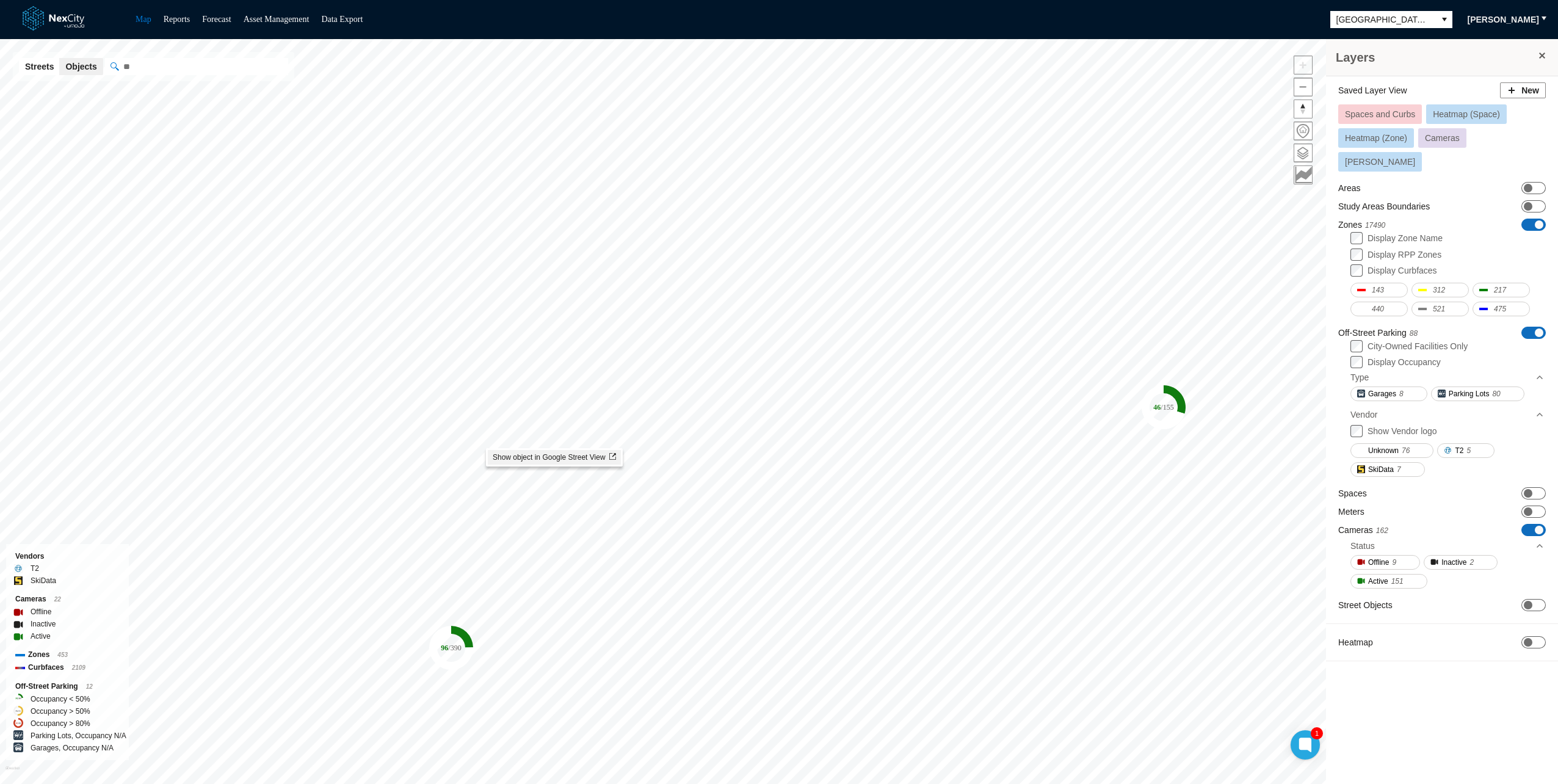
click at [504, 455] on span "Show object in Google Street View" at bounding box center [554, 457] width 123 height 8
click at [555, 783] on html "Map Reports Forecast Asset Management Data Export [GEOGRAPHIC_DATA][PERSON_NAME…" at bounding box center [779, 392] width 1558 height 784
click at [826, 435] on span "Show object in Google Street View" at bounding box center [872, 435] width 123 height 8
click at [756, 573] on span "Show object in Google Street View" at bounding box center [809, 575] width 123 height 8
click at [768, 631] on span "Show object in Google Street View" at bounding box center [819, 631] width 123 height 8
